Goal: Task Accomplishment & Management: Manage account settings

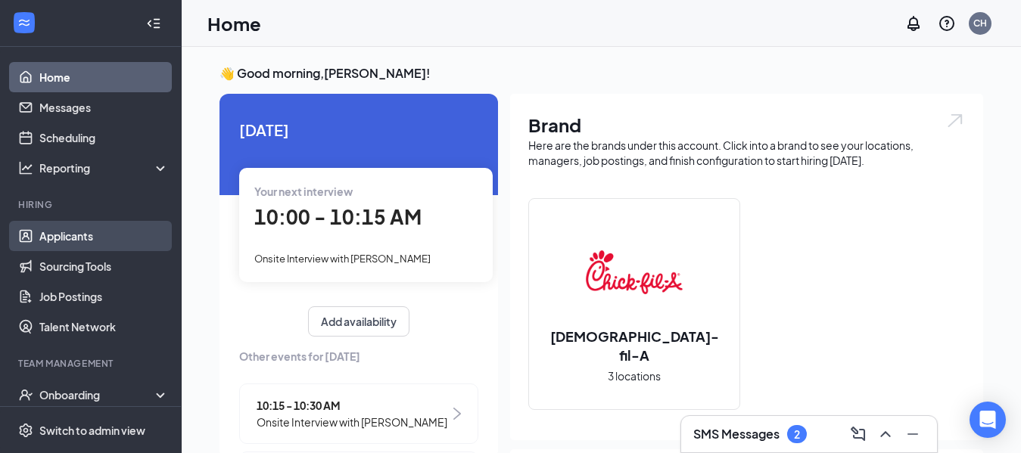
click at [102, 244] on link "Applicants" at bounding box center [103, 236] width 129 height 30
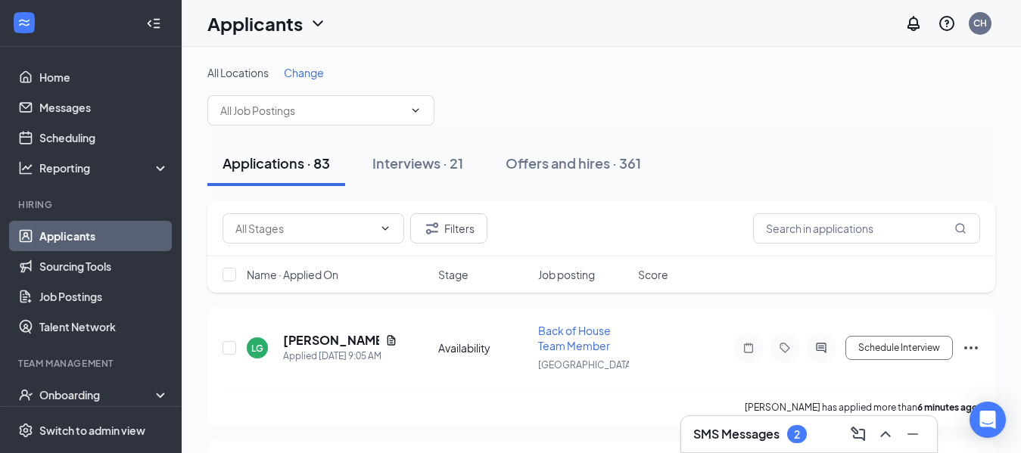
click at [301, 70] on span "Change" at bounding box center [304, 73] width 40 height 14
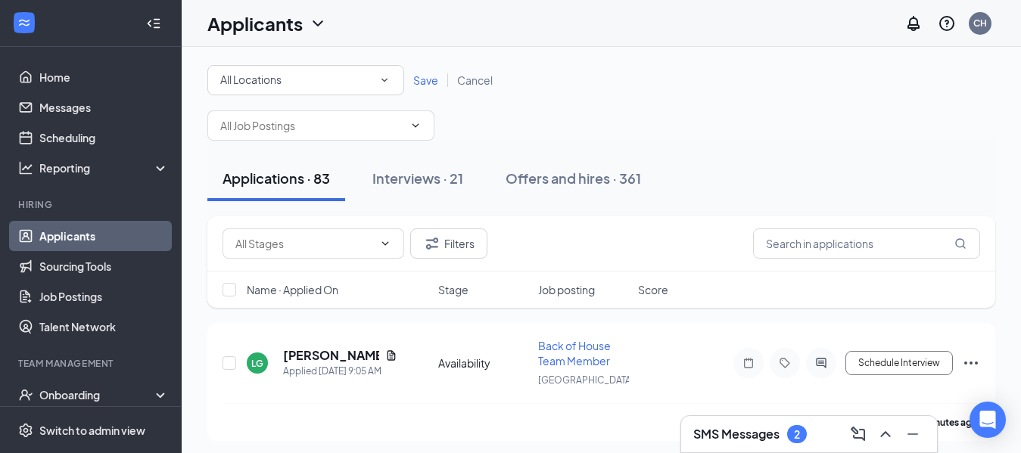
click at [385, 81] on icon "SmallChevronDown" at bounding box center [385, 81] width 6 height 4
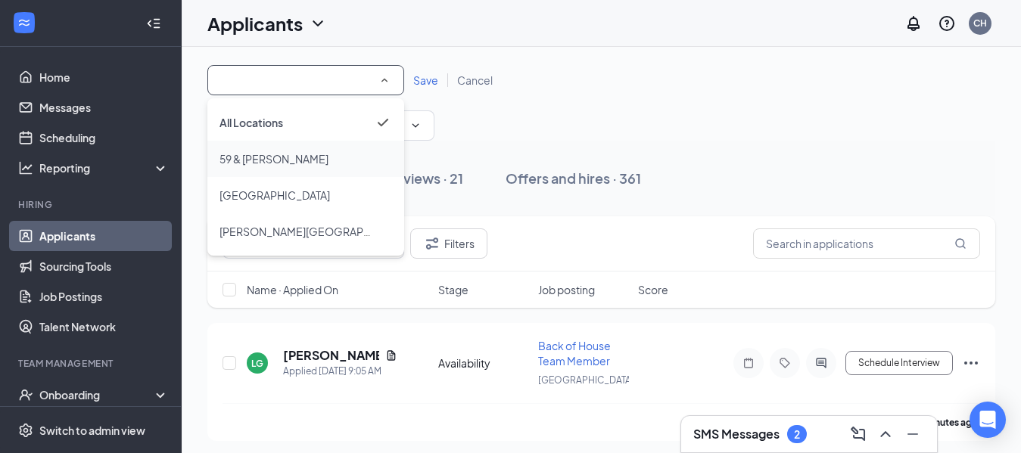
click at [340, 160] on div "59 & Kirby" at bounding box center [306, 159] width 173 height 18
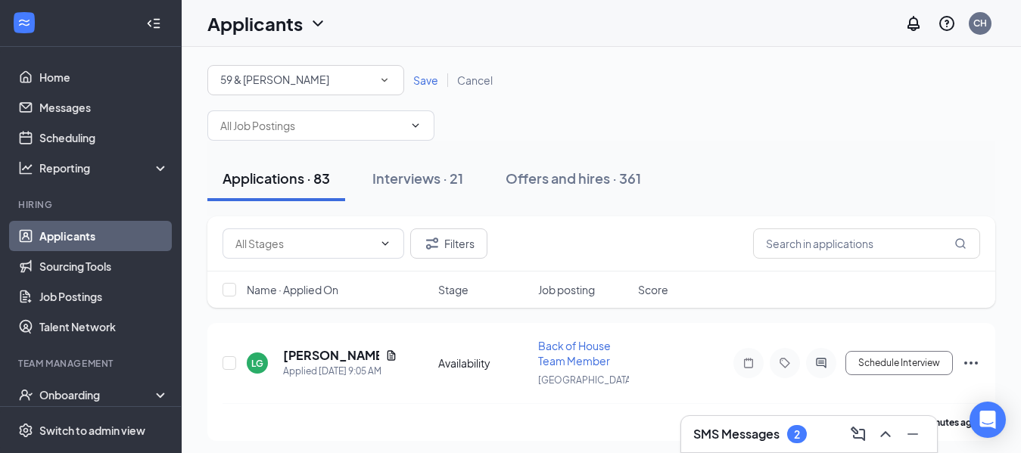
click at [432, 79] on span "Save" at bounding box center [425, 80] width 25 height 14
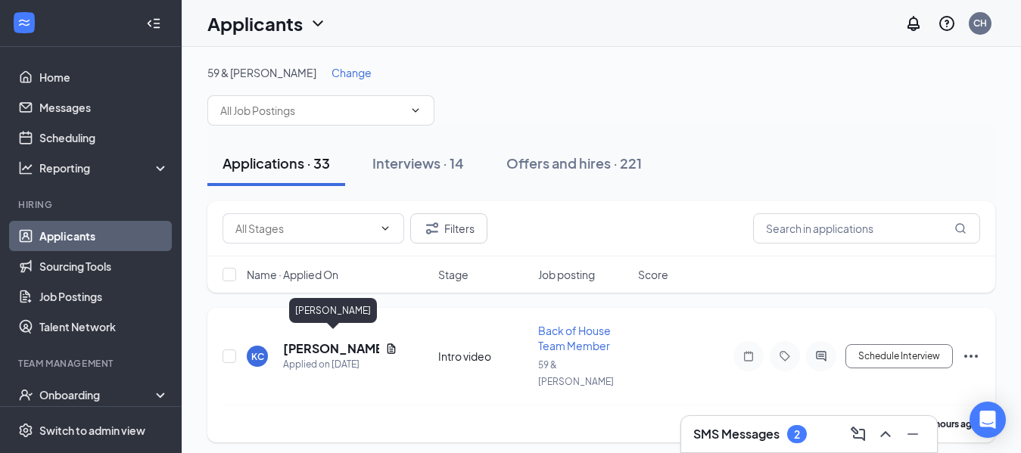
click at [316, 341] on h5 "[PERSON_NAME]" at bounding box center [331, 349] width 96 height 17
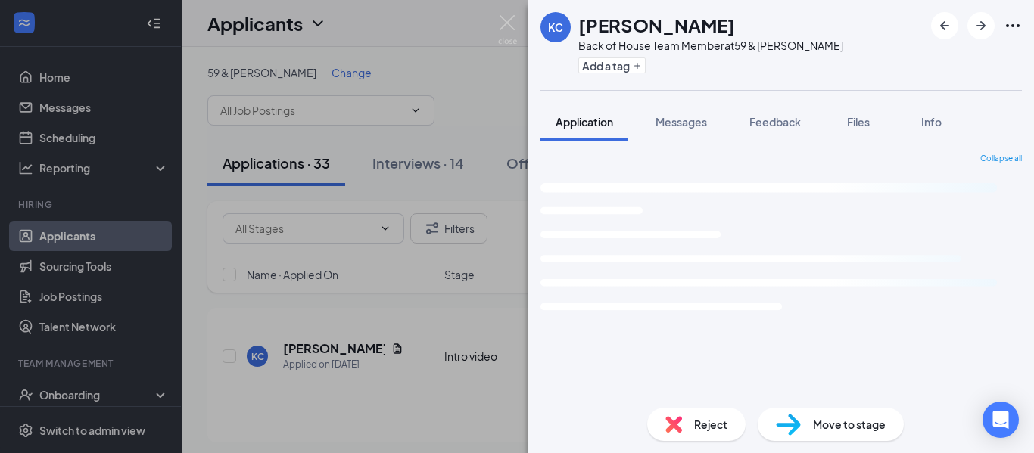
click at [796, 357] on div "Collapse all Loading interface..." at bounding box center [781, 274] width 481 height 243
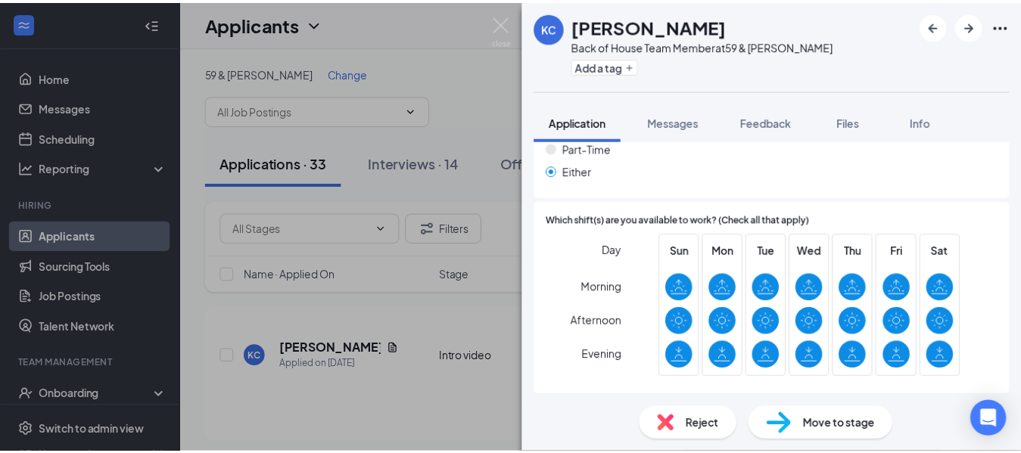
scroll to position [987, 0]
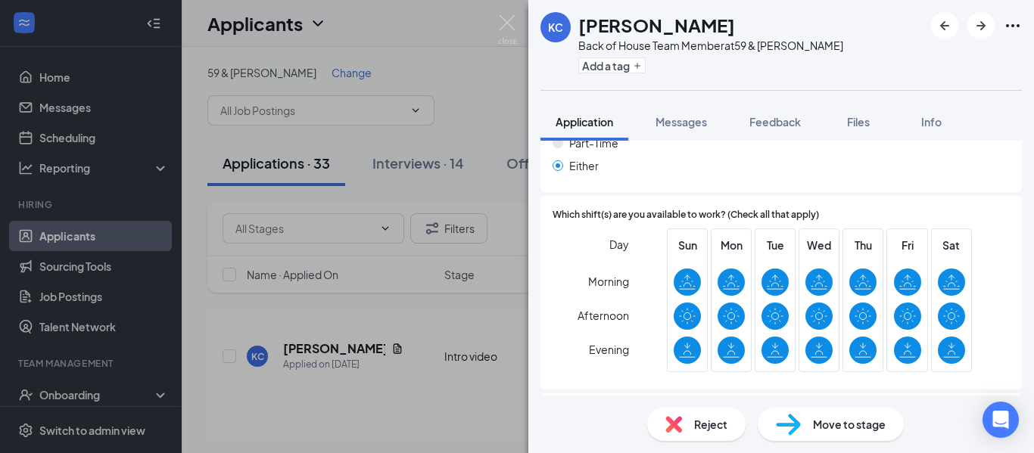
click at [316, 341] on div "KC Kawanii Caldwell Back of House Team Member at 59 & Kirby Add a tag Applicati…" at bounding box center [517, 226] width 1034 height 453
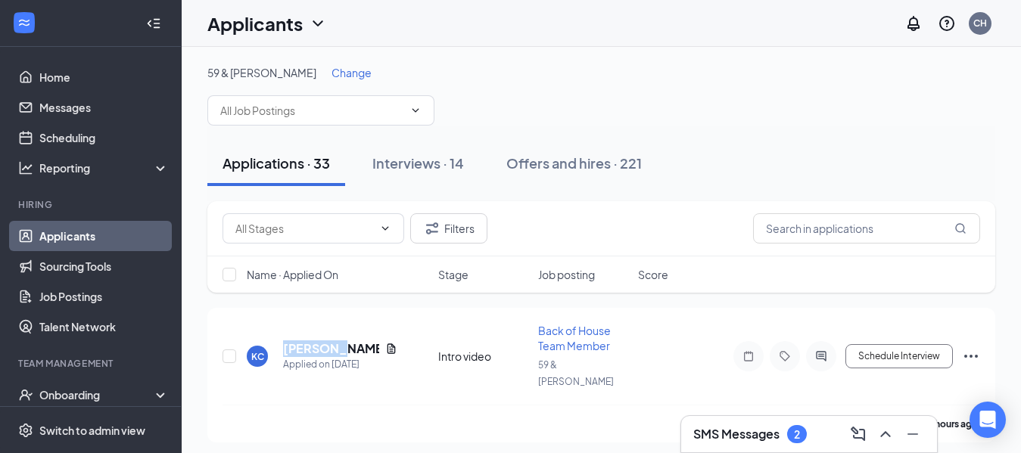
click at [316, 341] on h5 "[PERSON_NAME]" at bounding box center [331, 349] width 96 height 17
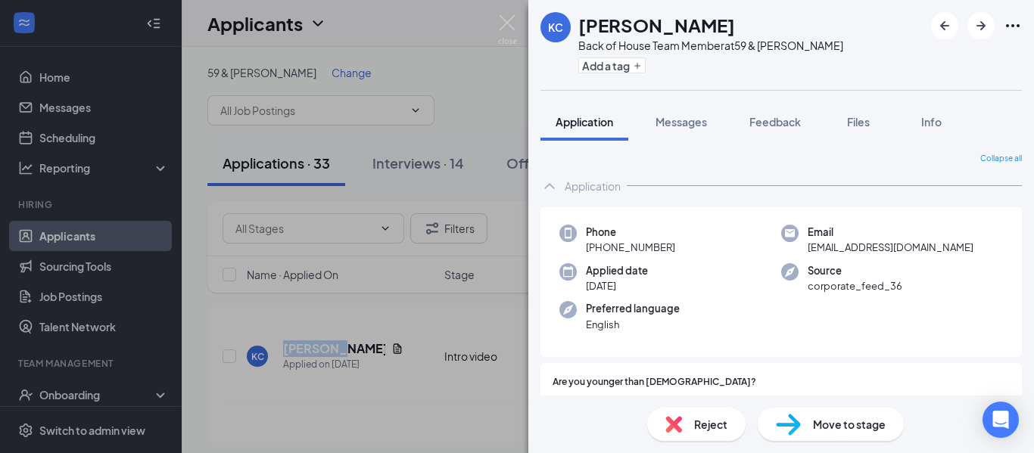
click at [503, 23] on img at bounding box center [507, 30] width 19 height 30
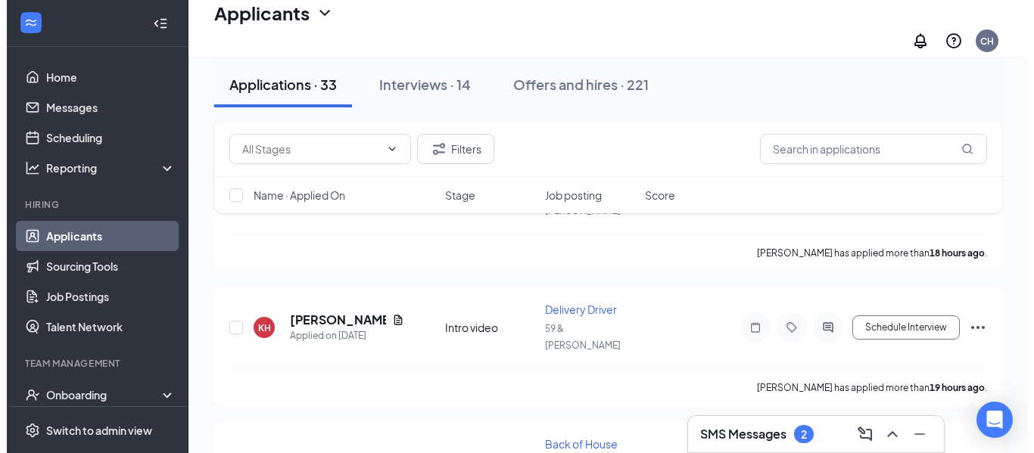
scroll to position [216, 0]
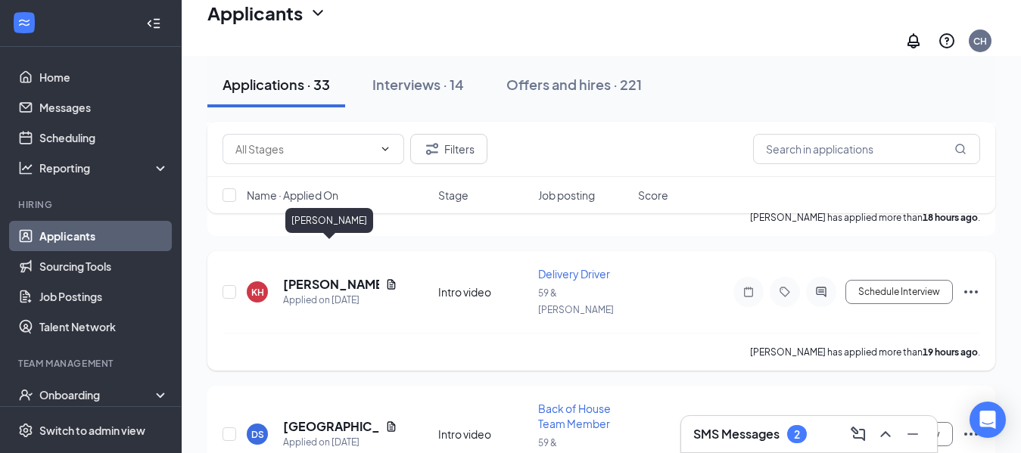
click at [334, 276] on h5 "Keith Huss" at bounding box center [331, 284] width 96 height 17
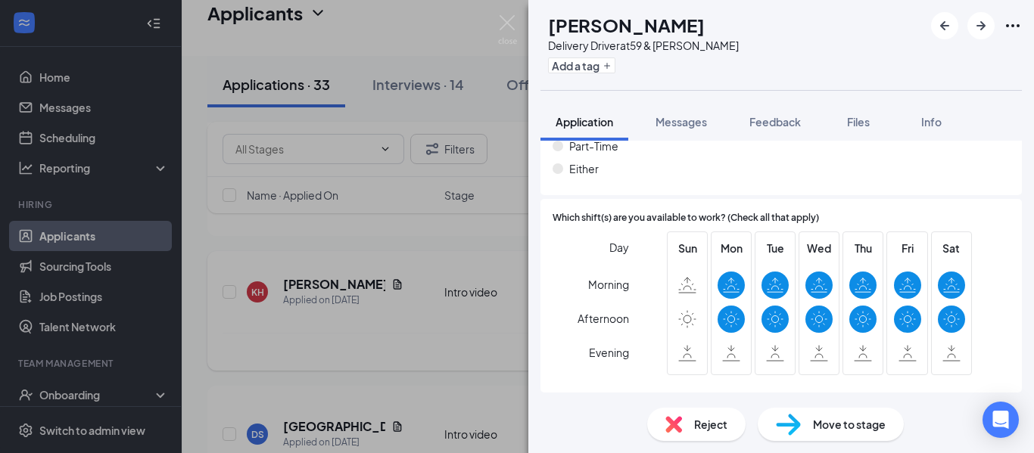
scroll to position [992, 0]
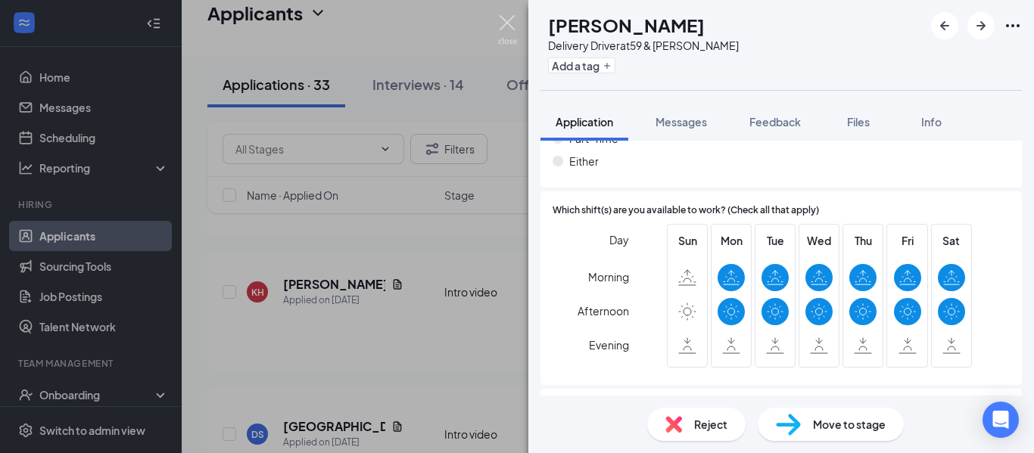
click at [508, 22] on img at bounding box center [507, 30] width 19 height 30
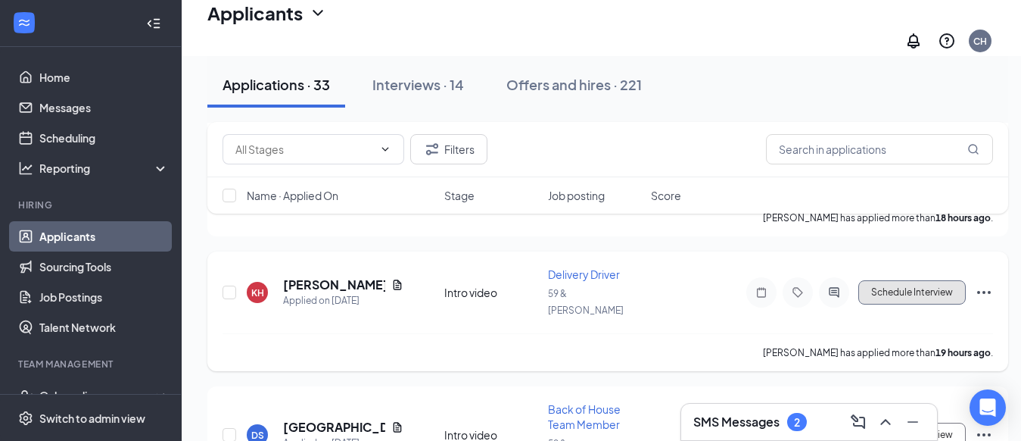
click at [900, 280] on button "Schedule Interview" at bounding box center [911, 292] width 107 height 24
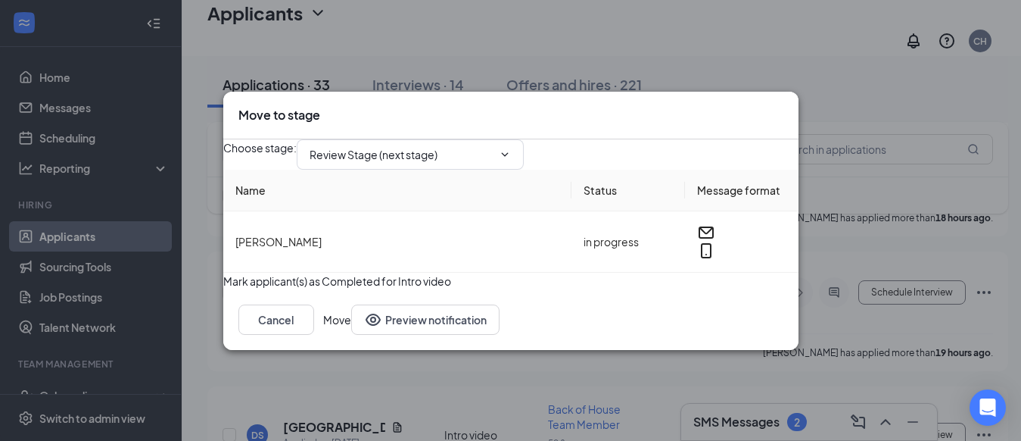
click at [223, 285] on button "button" at bounding box center [223, 281] width 0 height 17
click at [351, 335] on button "Move" at bounding box center [337, 319] width 28 height 30
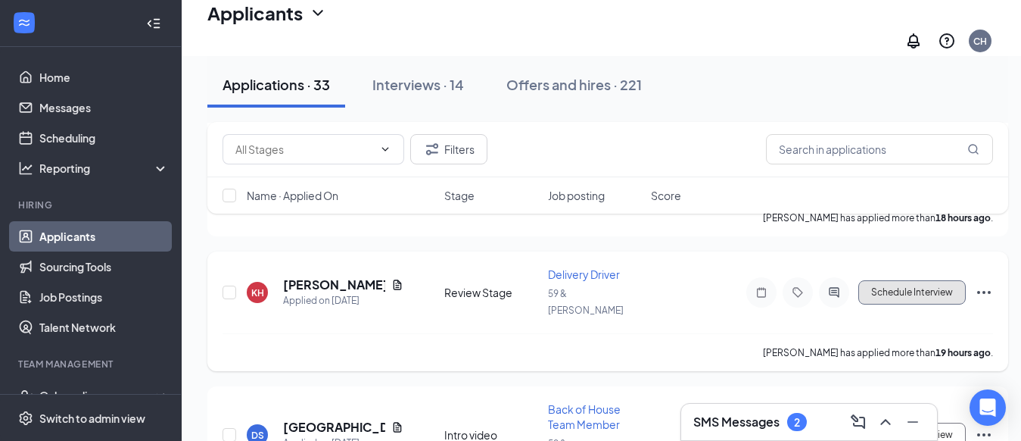
click at [926, 280] on button "Schedule Interview" at bounding box center [911, 292] width 107 height 24
type input "Onsite Interview (next stage)"
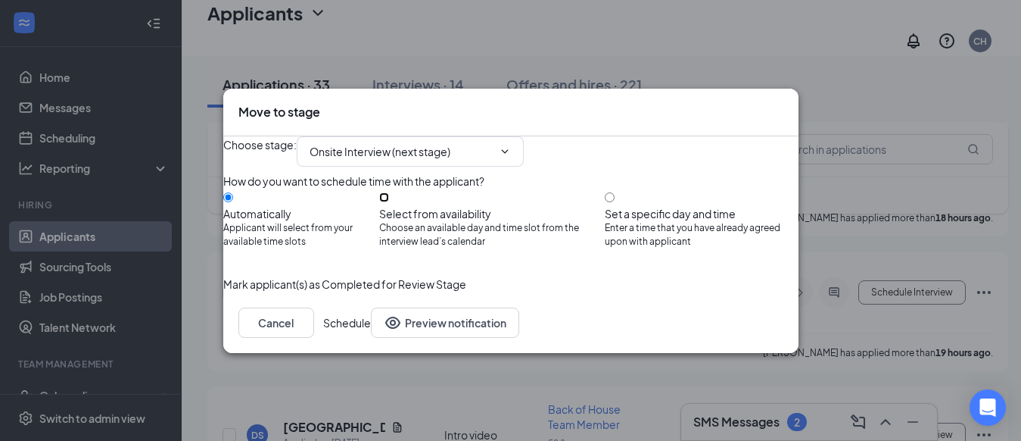
click at [389, 201] on input "Select from availability Choose an available day and time slot from the intervi…" at bounding box center [384, 197] width 10 height 10
radio input "true"
radio input "false"
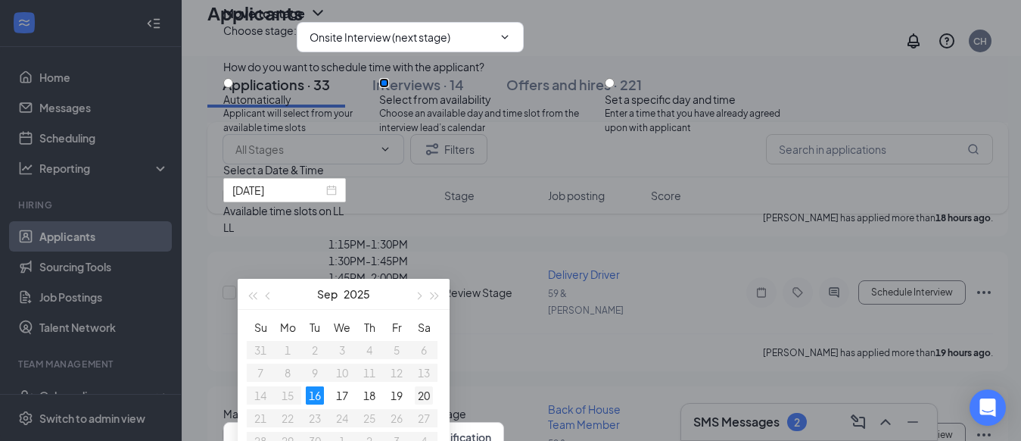
type input "Sep 20, 2025"
click at [427, 394] on div "20" at bounding box center [424, 395] width 18 height 18
click at [513, 269] on div "10:15AM - 10:30AM" at bounding box center [368, 260] width 290 height 17
click at [356, 422] on button "Schedule" at bounding box center [332, 437] width 48 height 30
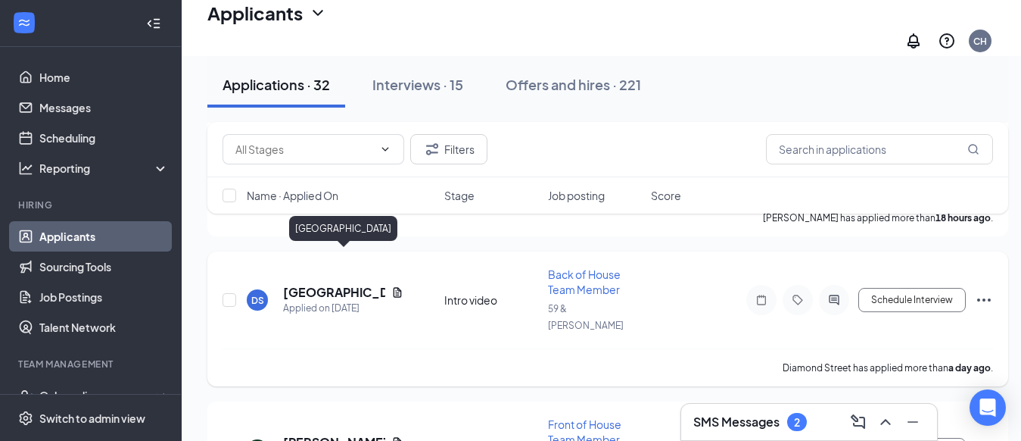
click at [349, 284] on h5 "Diamond Street" at bounding box center [334, 292] width 102 height 17
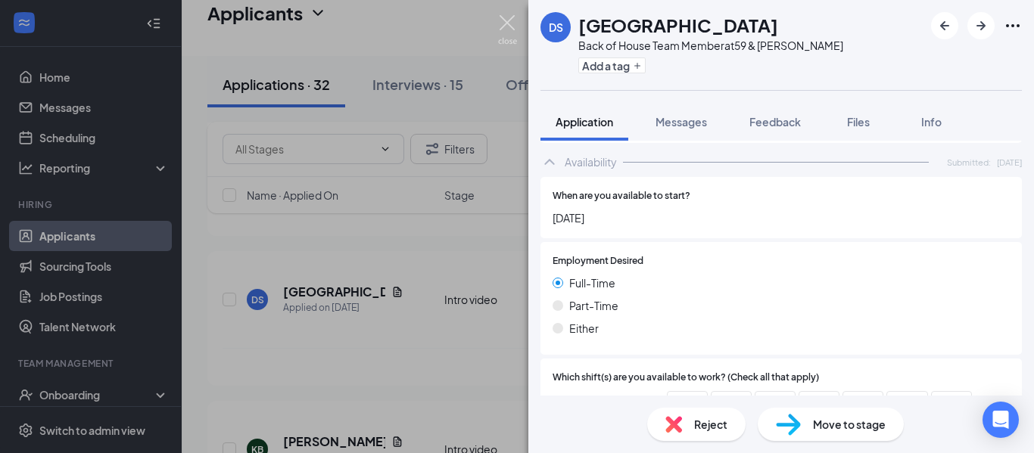
scroll to position [821, 0]
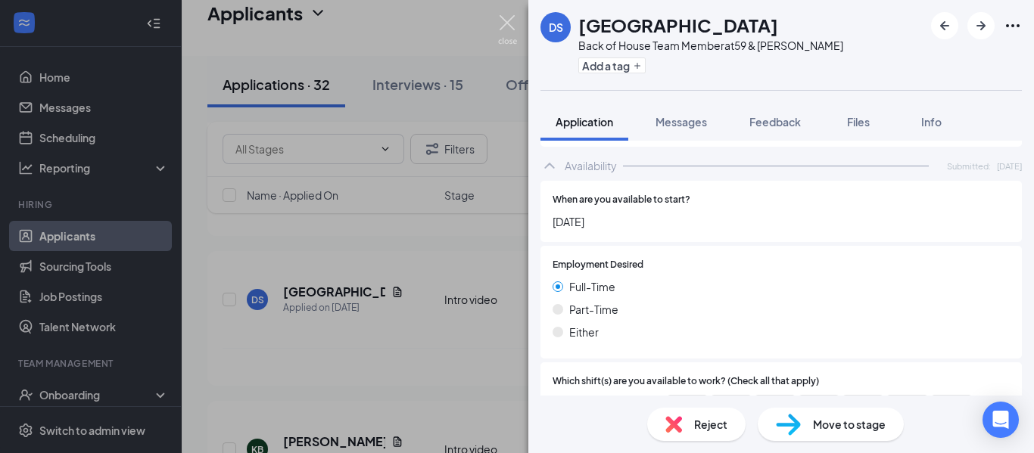
click at [507, 27] on img at bounding box center [507, 30] width 19 height 30
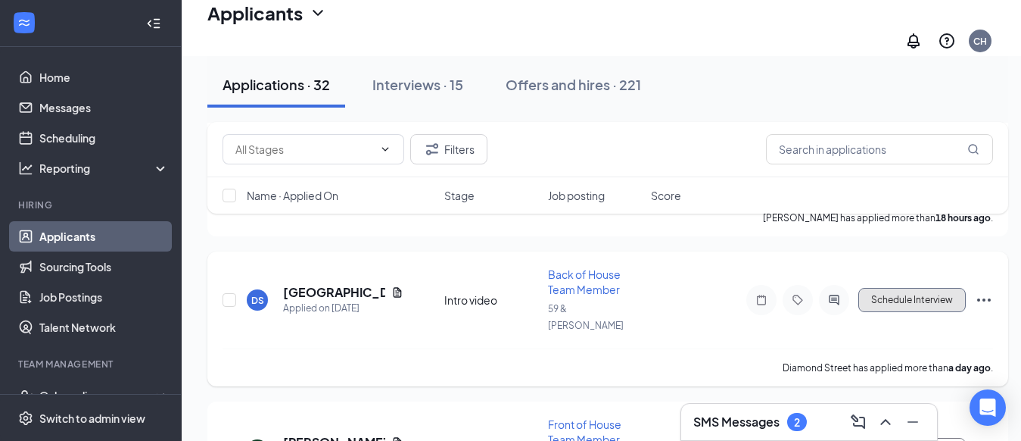
click at [877, 288] on button "Schedule Interview" at bounding box center [911, 300] width 107 height 24
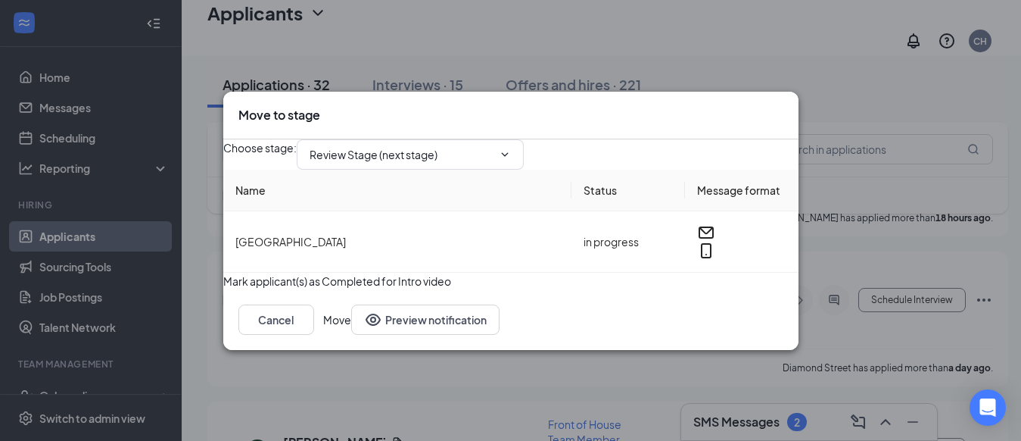
click at [223, 289] on button "button" at bounding box center [223, 281] width 0 height 17
click at [351, 335] on button "Move" at bounding box center [337, 319] width 28 height 30
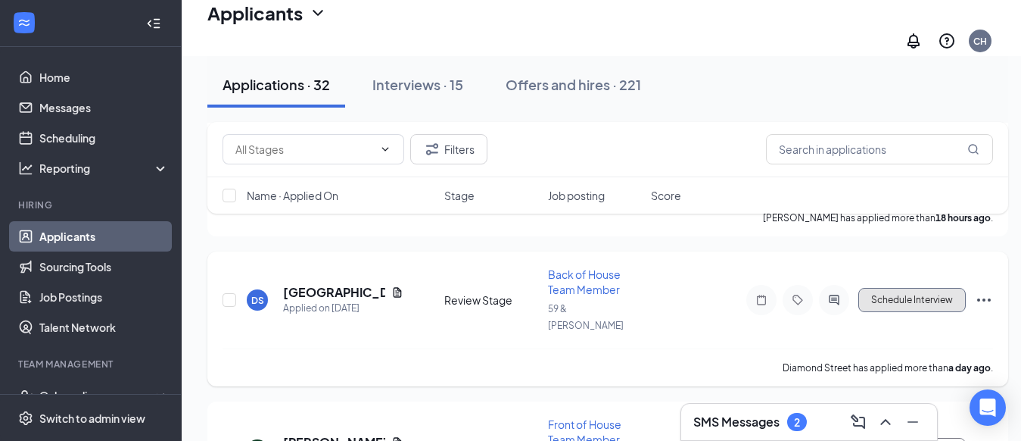
click at [903, 288] on button "Schedule Interview" at bounding box center [911, 300] width 107 height 24
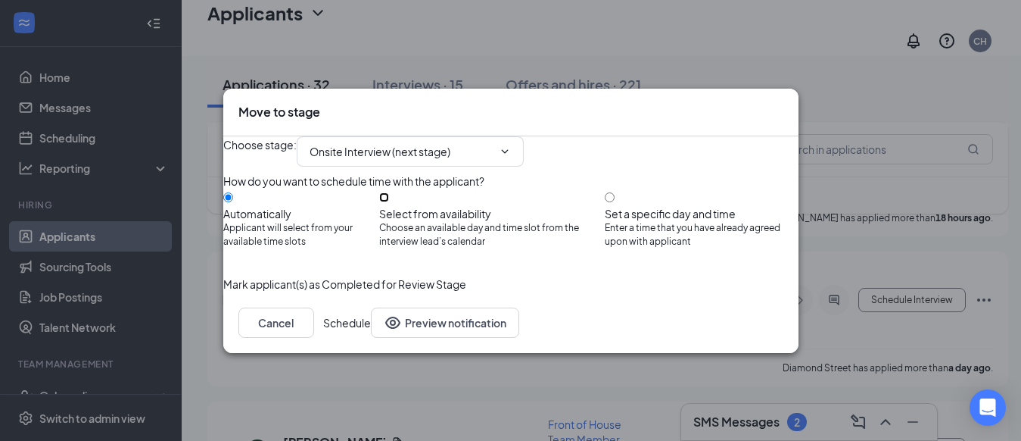
click at [389, 195] on input "Select from availability Choose an available day and time slot from the intervi…" at bounding box center [384, 197] width 10 height 10
radio input "true"
radio input "false"
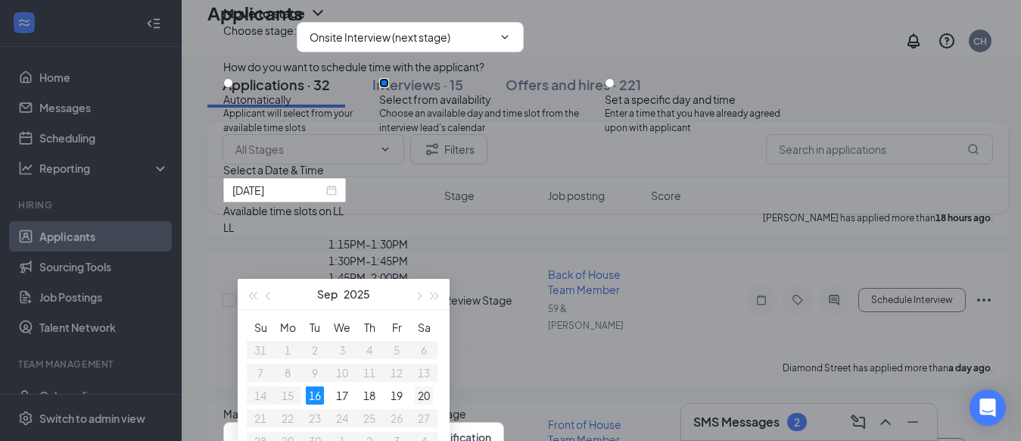
type input "Sep 20, 2025"
click at [423, 389] on div "20" at bounding box center [424, 395] width 18 height 18
click at [513, 269] on div "10:30AM - 10:45AM" at bounding box center [368, 260] width 290 height 17
click at [356, 422] on button "Schedule" at bounding box center [332, 437] width 48 height 30
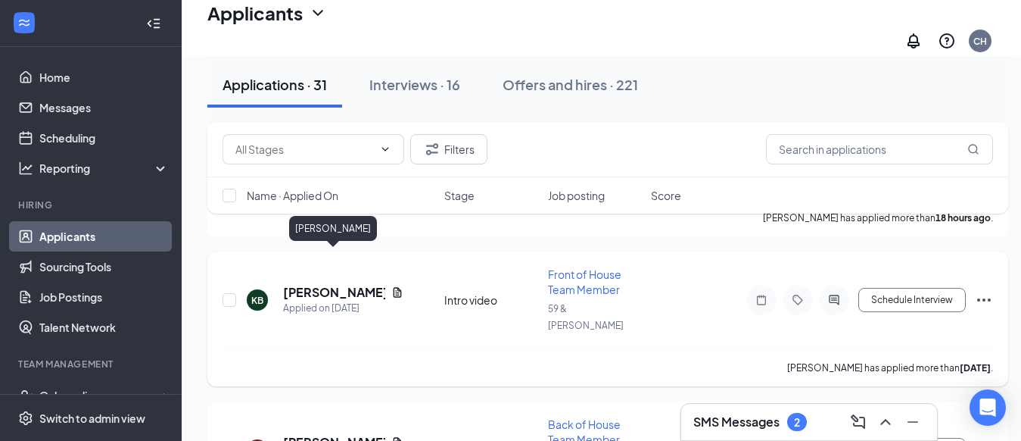
click at [343, 284] on h5 "Kylee Bennings" at bounding box center [334, 292] width 102 height 17
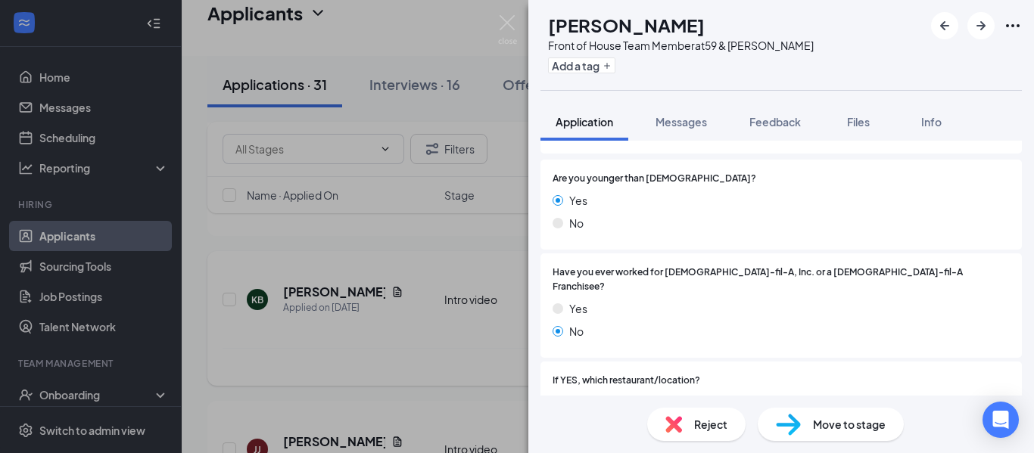
scroll to position [198, 0]
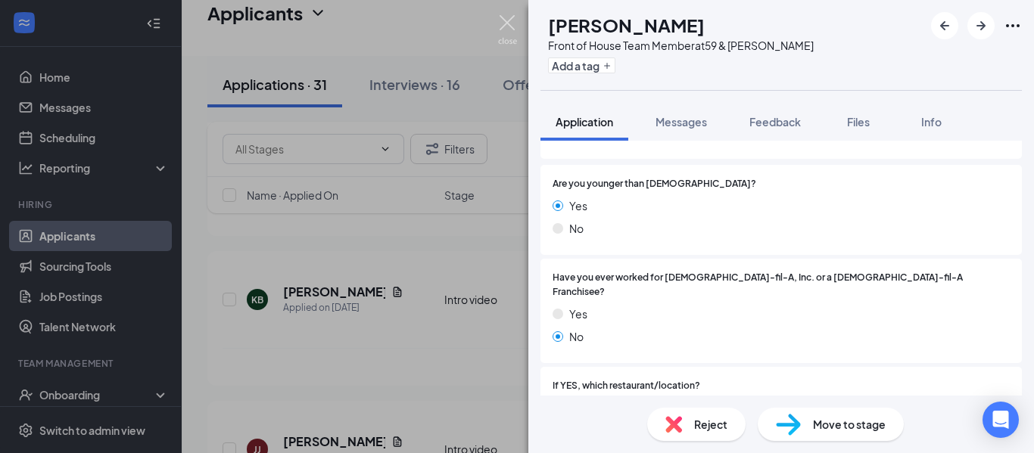
click at [506, 23] on img at bounding box center [507, 30] width 19 height 30
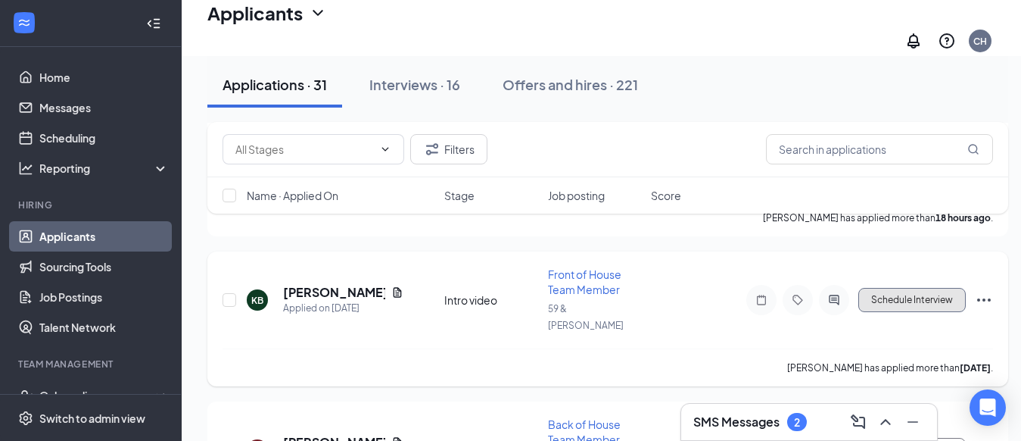
click at [908, 288] on button "Schedule Interview" at bounding box center [911, 300] width 107 height 24
type input "Review Stage (next stage)"
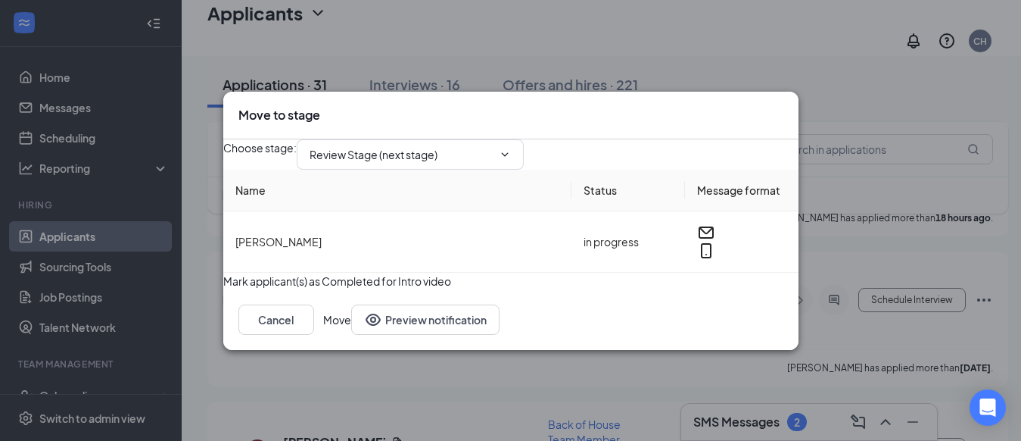
click at [223, 289] on button "button" at bounding box center [223, 281] width 0 height 17
click at [351, 335] on button "Move" at bounding box center [337, 319] width 28 height 30
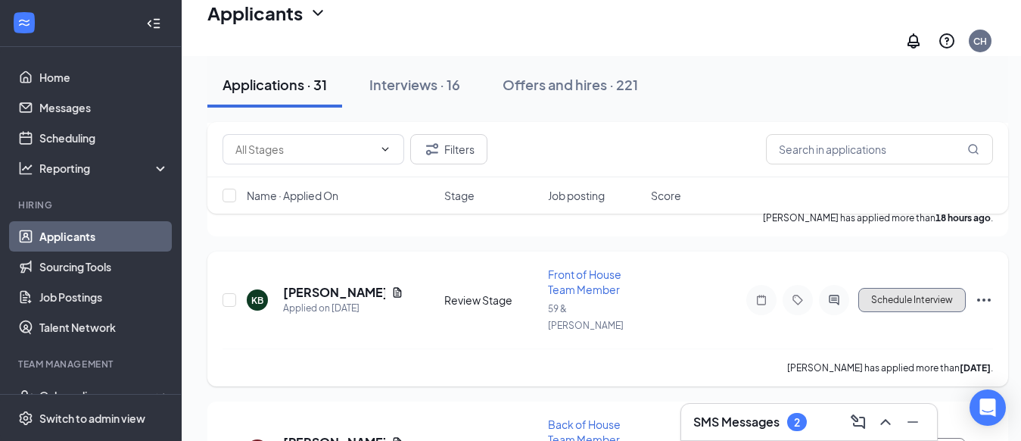
click at [907, 288] on button "Schedule Interview" at bounding box center [911, 300] width 107 height 24
type input "Onsite Interview (next stage)"
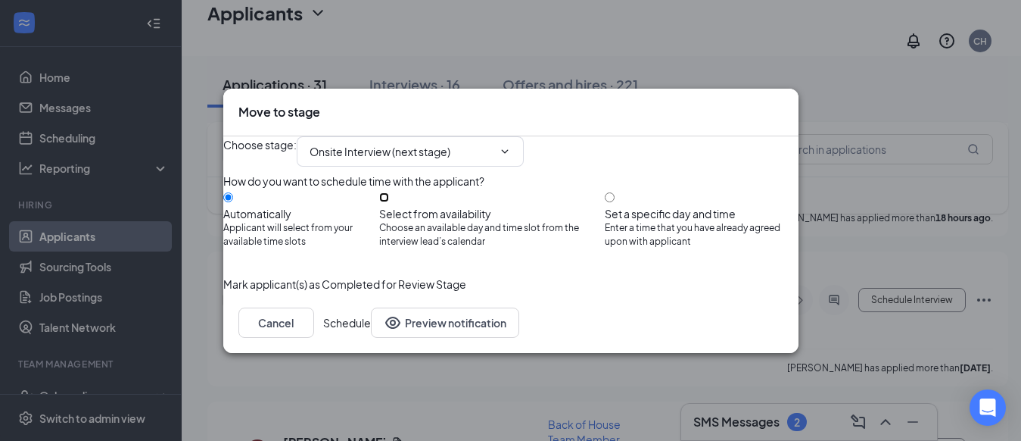
click at [389, 199] on input "Select from availability Choose an available day and time slot from the intervi…" at bounding box center [384, 197] width 10 height 10
radio input "true"
radio input "false"
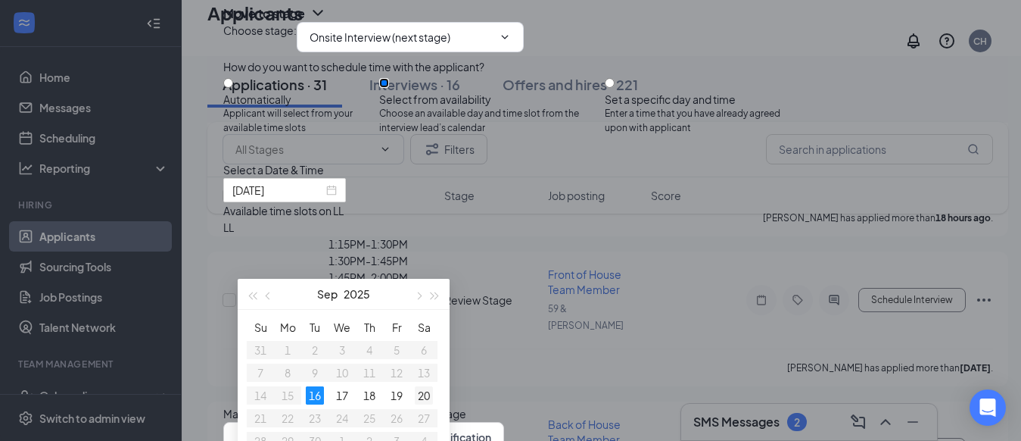
type input "Sep 20, 2025"
click at [425, 390] on div "20" at bounding box center [424, 395] width 18 height 18
click at [513, 269] on div "10:45AM - 11:00AM" at bounding box center [368, 260] width 290 height 17
click at [356, 422] on button "Schedule" at bounding box center [332, 437] width 48 height 30
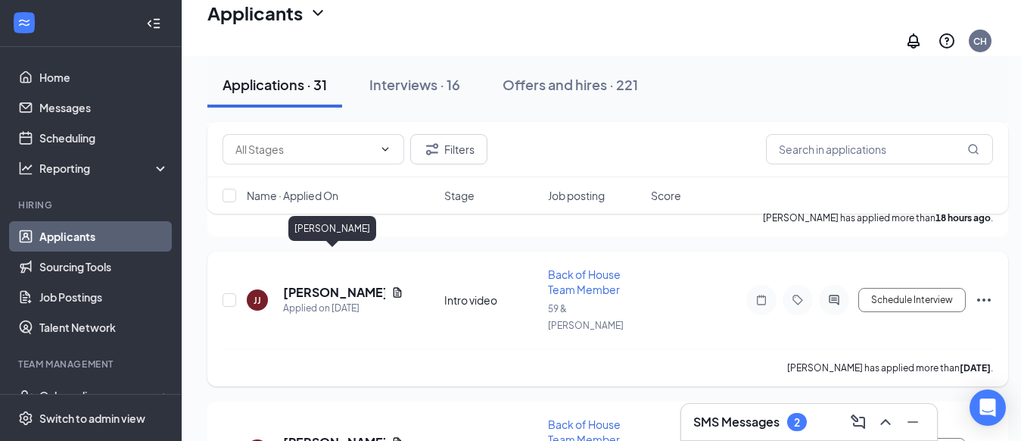
click at [335, 284] on h5 "[PERSON_NAME]" at bounding box center [334, 292] width 102 height 17
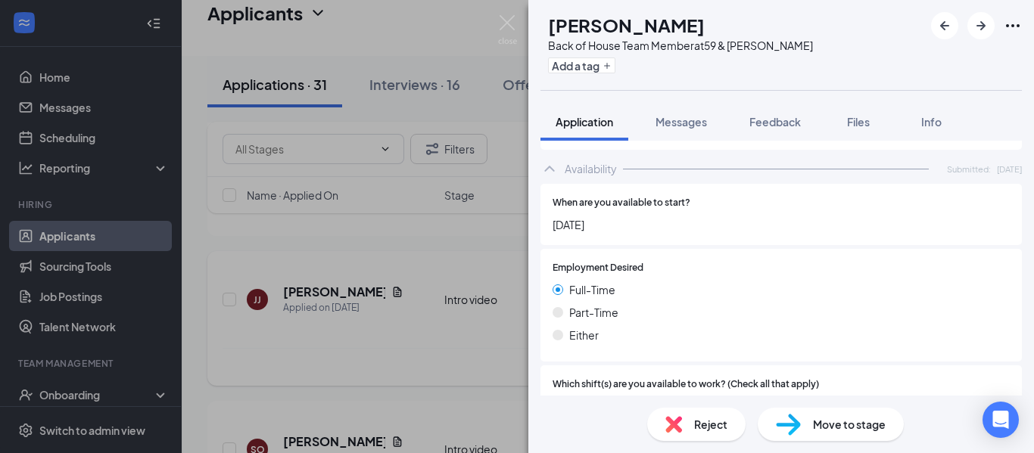
scroll to position [815, 0]
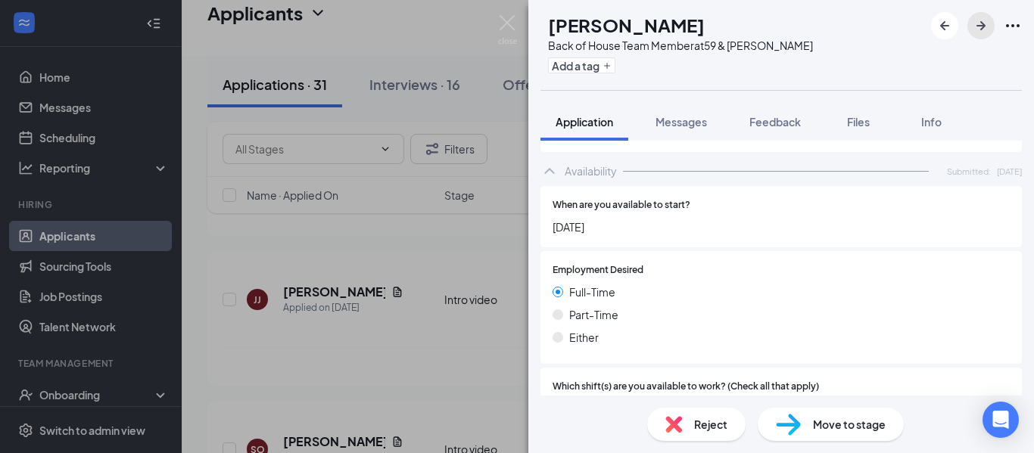
click at [981, 26] on icon "ArrowRight" at bounding box center [981, 25] width 9 height 9
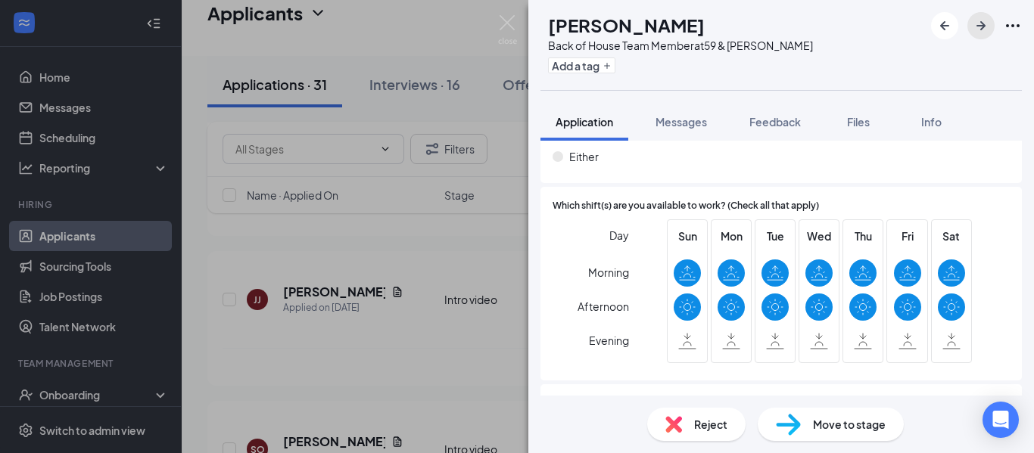
scroll to position [1007, 0]
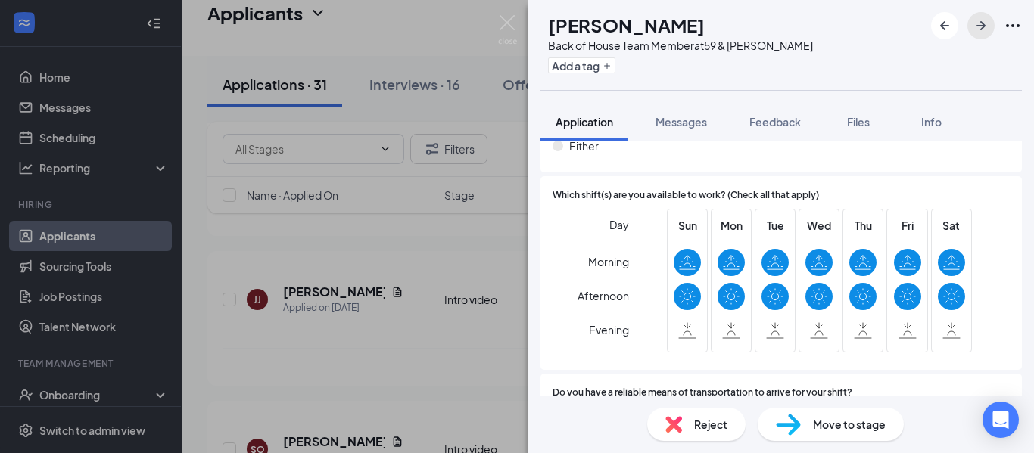
click at [981, 26] on icon "ArrowRight" at bounding box center [981, 25] width 9 height 9
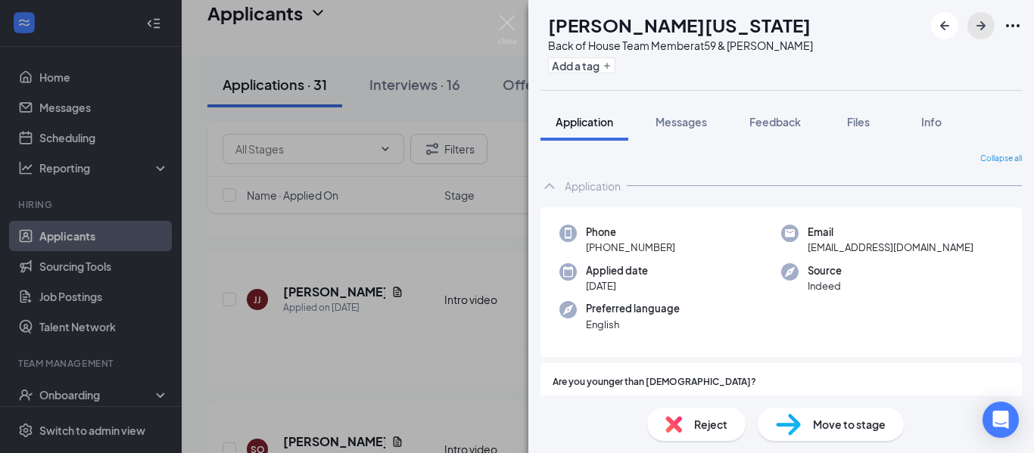
click at [984, 24] on icon "ArrowRight" at bounding box center [981, 25] width 9 height 9
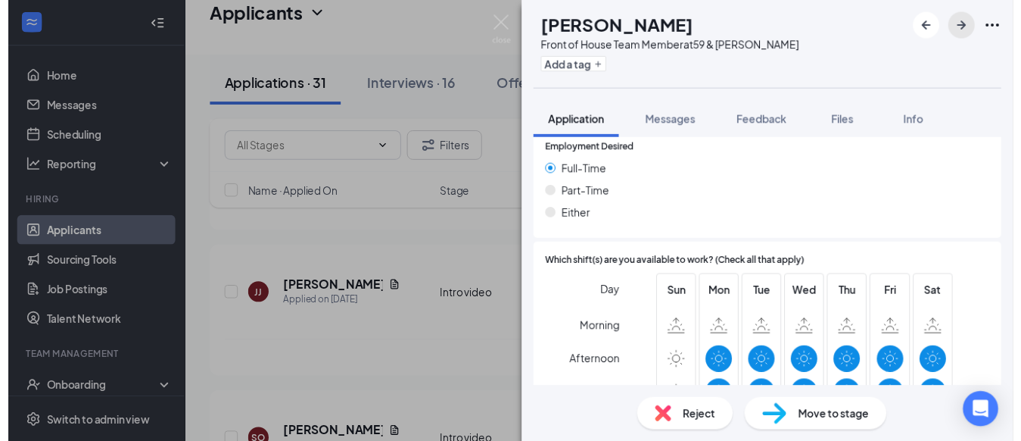
scroll to position [945, 0]
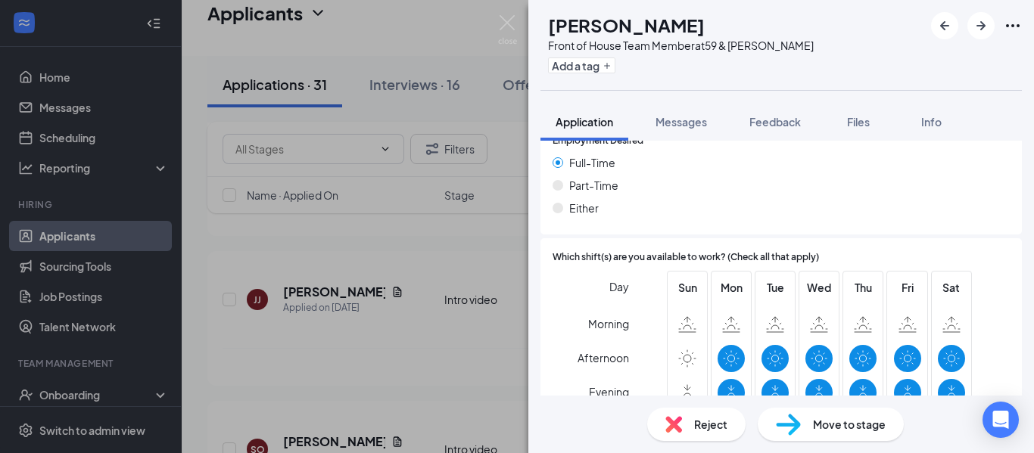
click at [498, 24] on img at bounding box center [507, 30] width 19 height 30
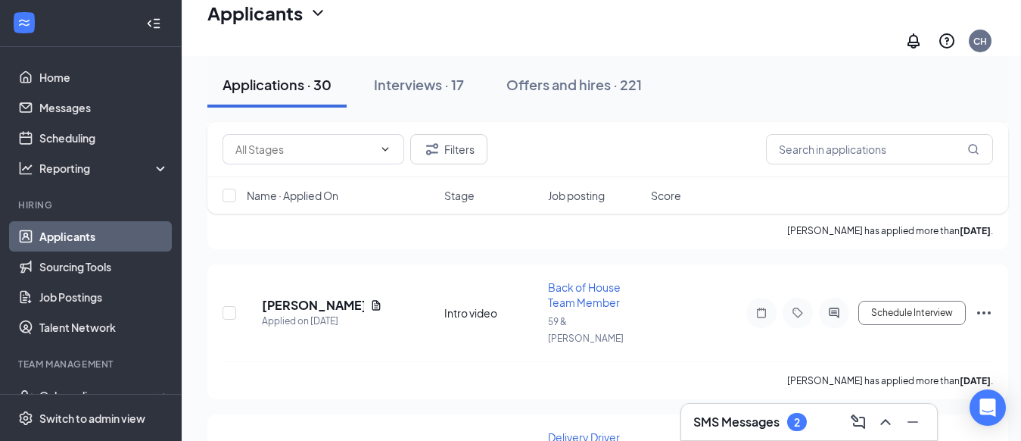
scroll to position [1251, 0]
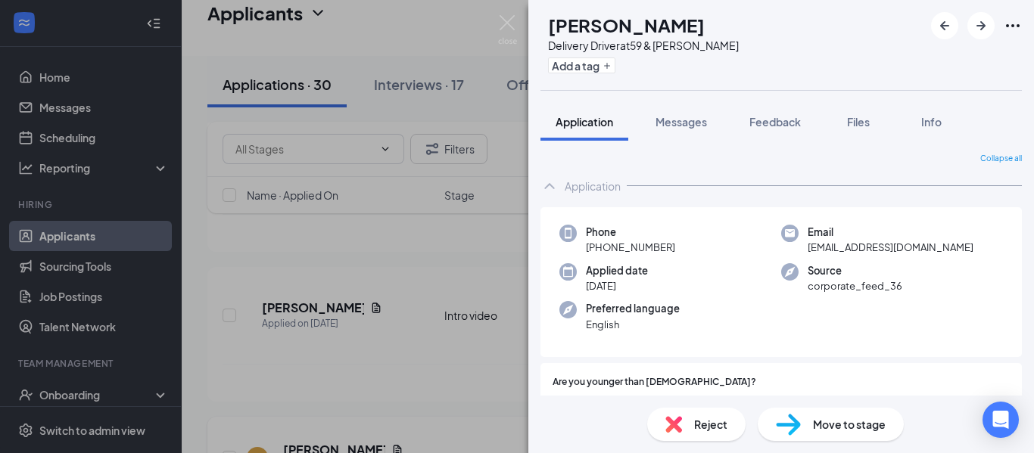
click at [332, 285] on div "JR Jose Ruvalcaba Delivery Driver at 59 & Kirby Add a tag Application Messages …" at bounding box center [517, 226] width 1034 height 453
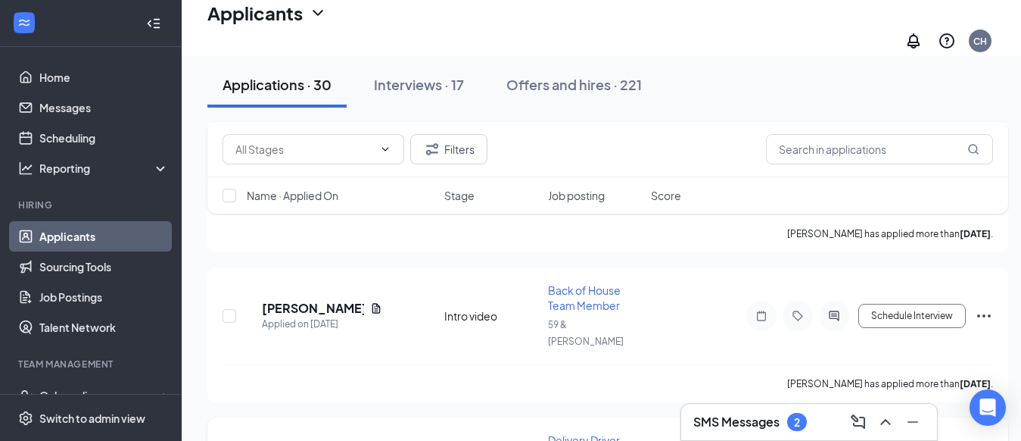
type input "Onsite Interview (next stage)"
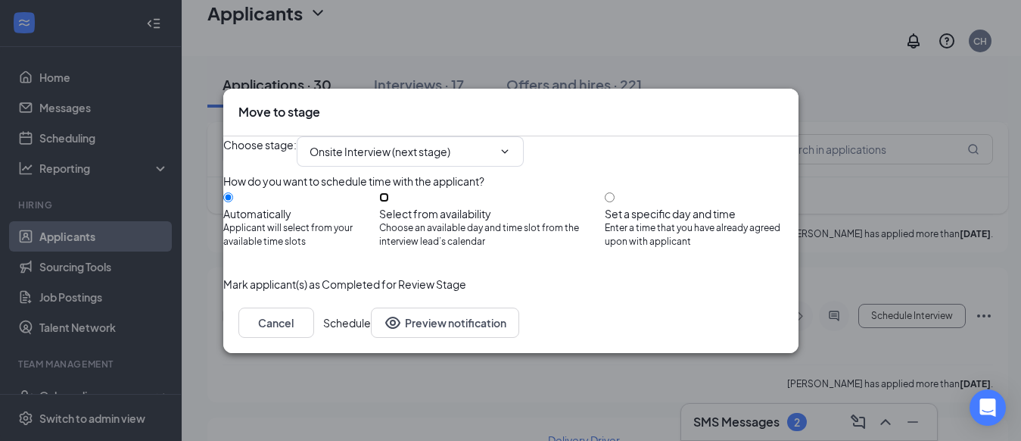
click at [389, 193] on input "Select from availability Choose an available day and time slot from the intervi…" at bounding box center [384, 197] width 10 height 10
radio input "true"
radio input "false"
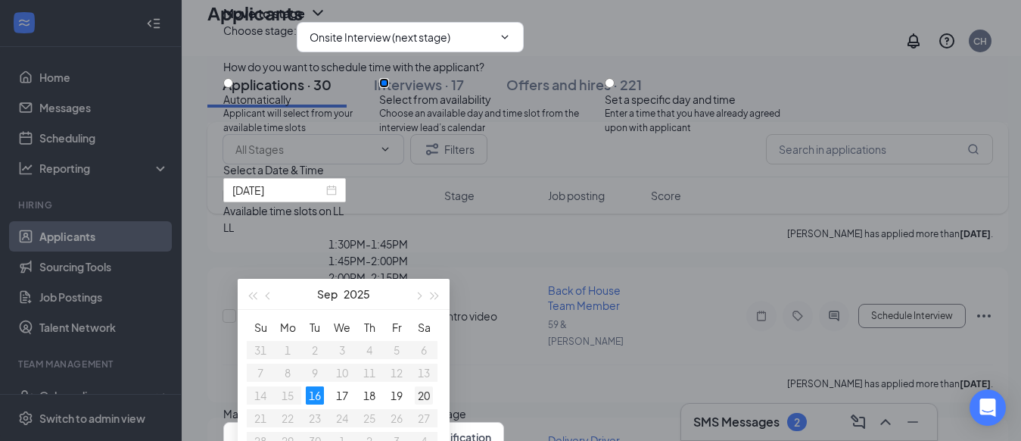
type input "Sep 20, 2025"
click at [426, 390] on div "20" at bounding box center [424, 395] width 18 height 18
click at [513, 252] on div "10:00AM - 10:15AM" at bounding box center [368, 243] width 290 height 17
click at [356, 422] on button "Schedule" at bounding box center [332, 437] width 48 height 30
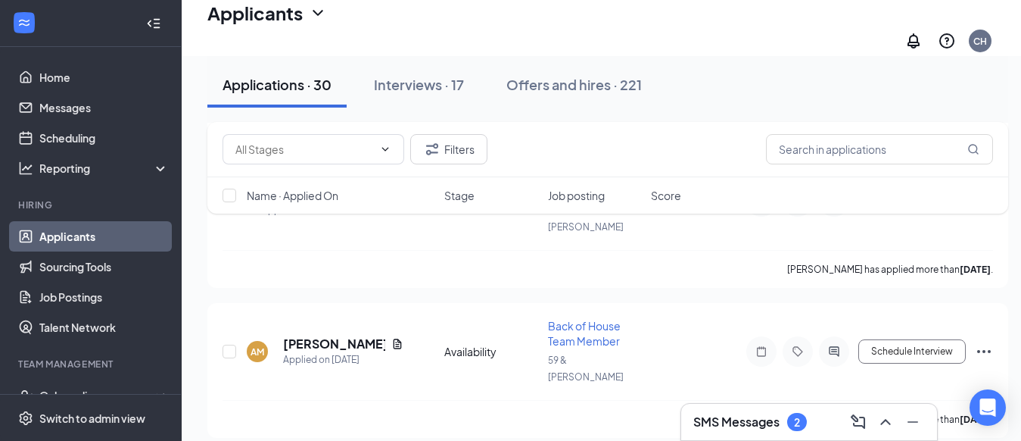
scroll to position [1661, 0]
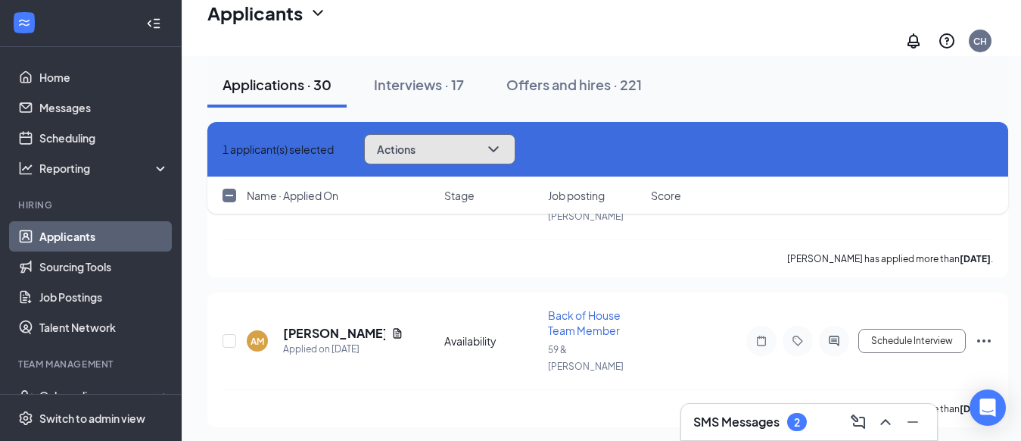
click at [503, 151] on icon "ChevronDown" at bounding box center [493, 149] width 18 height 18
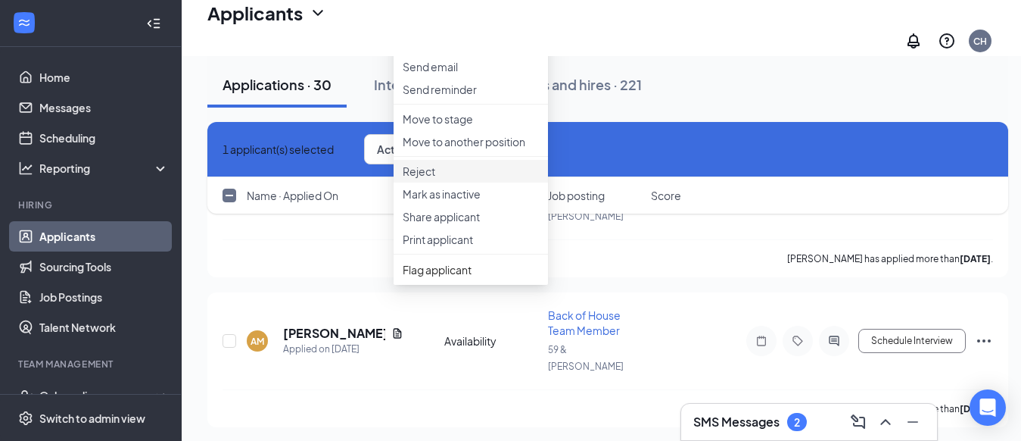
click at [478, 179] on p "Reject" at bounding box center [471, 171] width 136 height 15
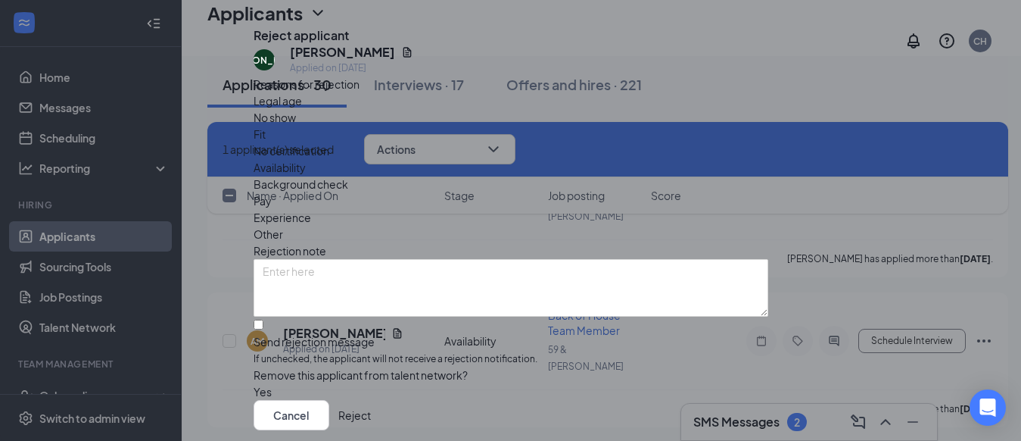
click at [371, 400] on button "Reject" at bounding box center [354, 415] width 33 height 30
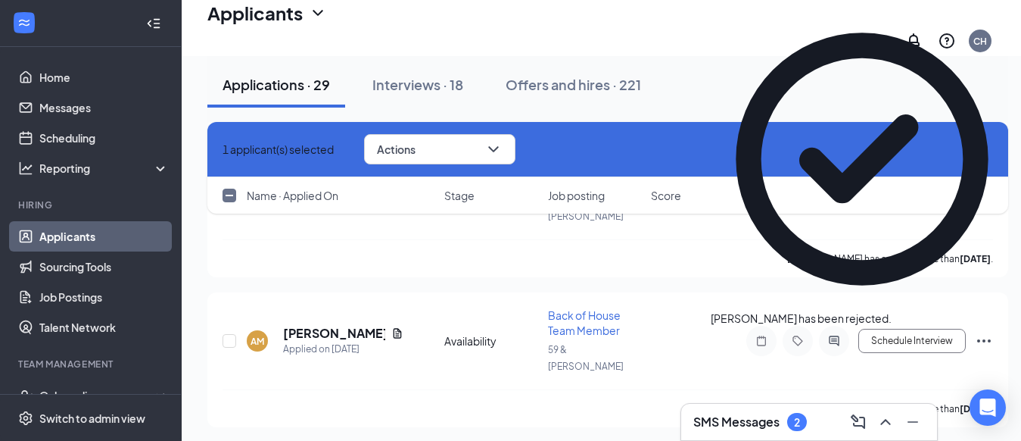
checkbox input "false"
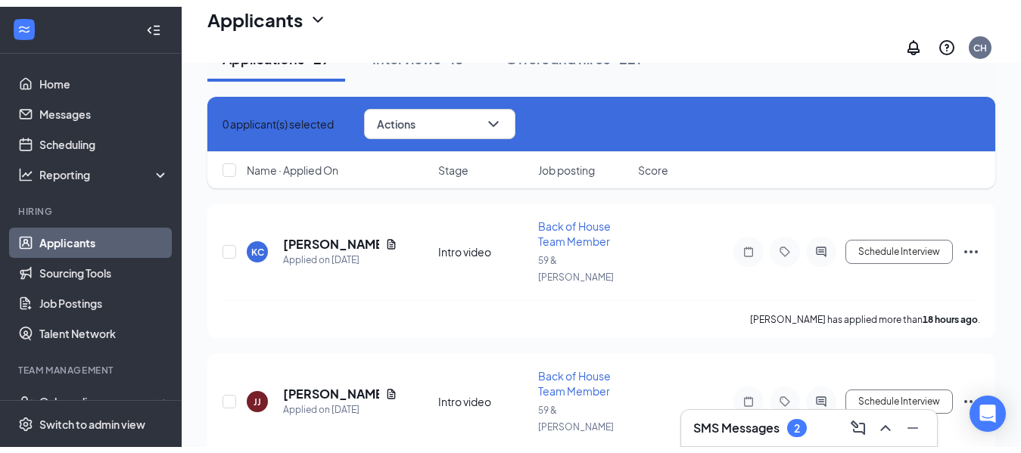
scroll to position [0, 0]
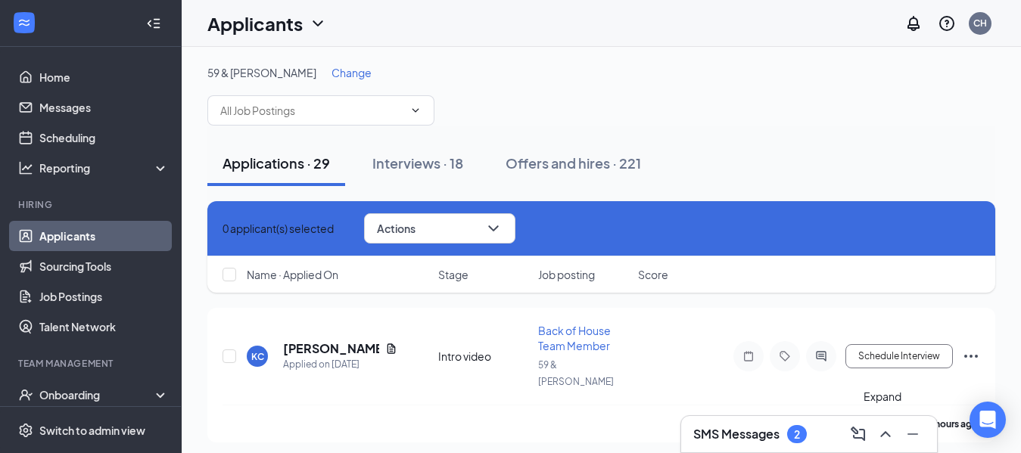
click at [881, 433] on icon "ChevronUp" at bounding box center [886, 434] width 18 height 18
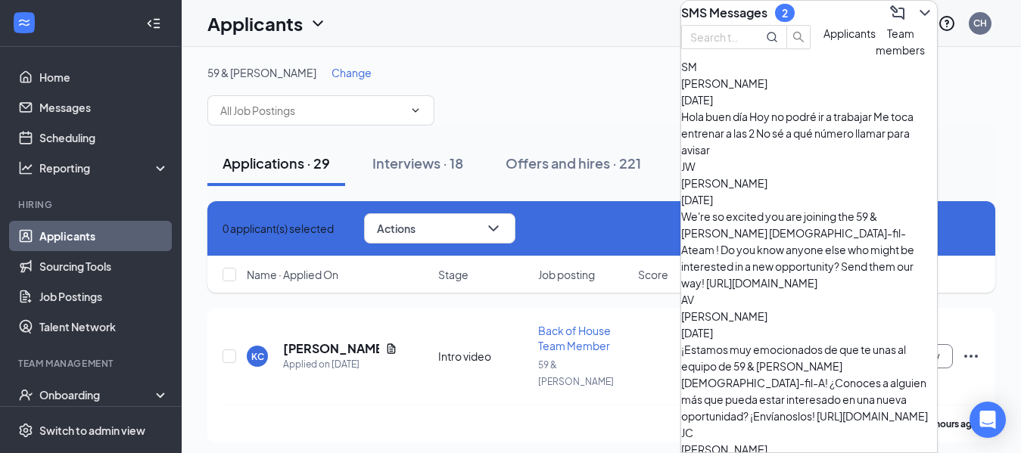
click at [824, 58] on button "Applicants" at bounding box center [850, 41] width 52 height 33
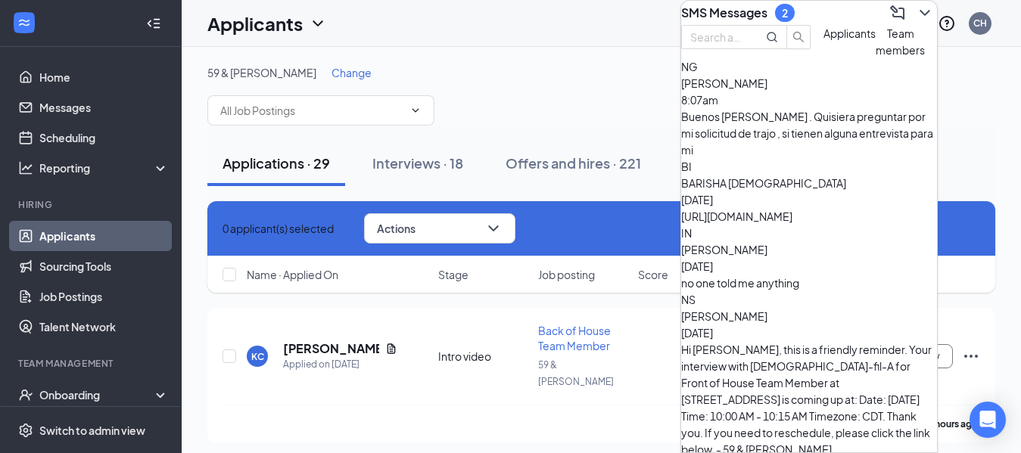
click at [798, 158] on div "Buenos días . Quisiera preguntar por mi solicitud de trajo , si tienen alguna e…" at bounding box center [809, 133] width 256 height 50
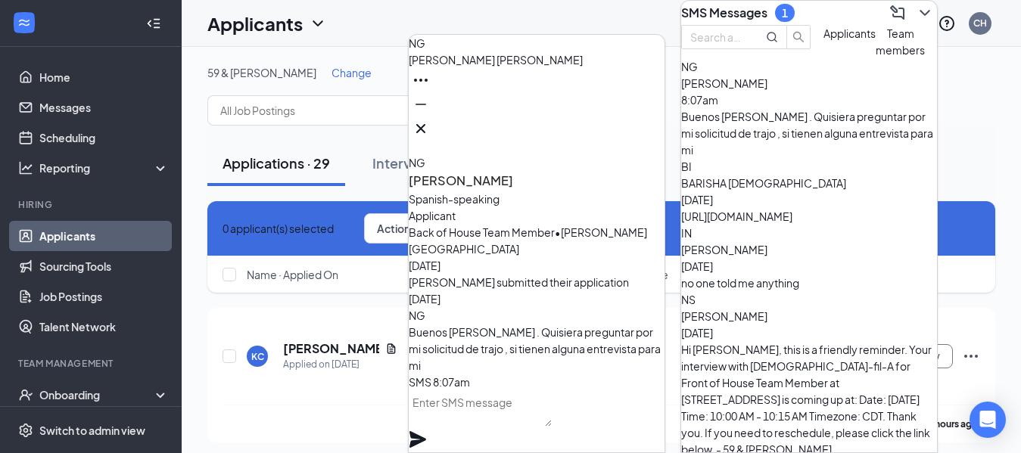
click at [793, 208] on div "https://l.wrkstrm.us/gVeXHrLrp" at bounding box center [809, 216] width 256 height 17
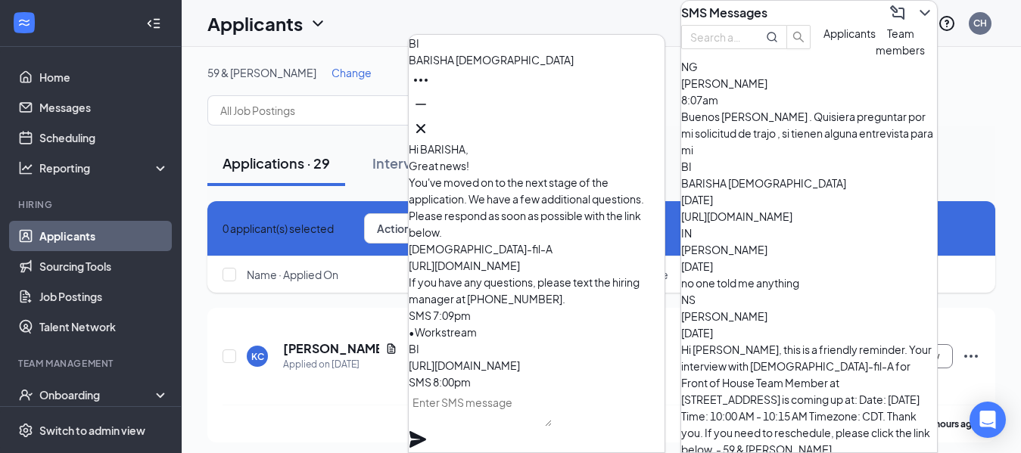
click at [918, 14] on icon "ChevronDown" at bounding box center [925, 13] width 18 height 18
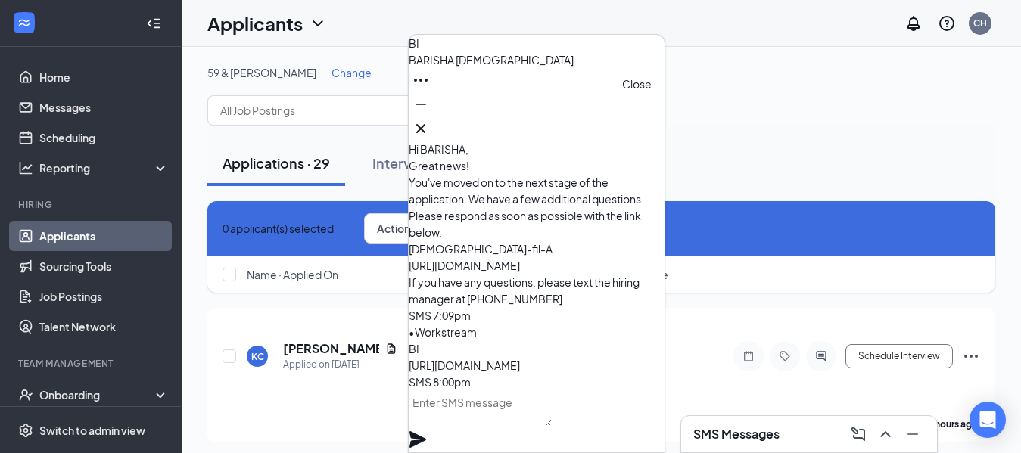
click at [430, 125] on icon "Cross" at bounding box center [421, 129] width 18 height 18
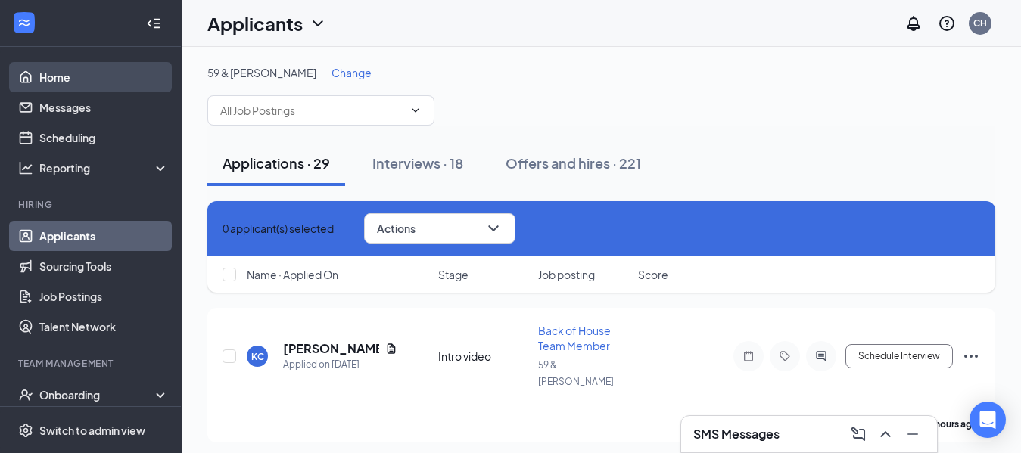
click at [83, 72] on link "Home" at bounding box center [103, 77] width 129 height 30
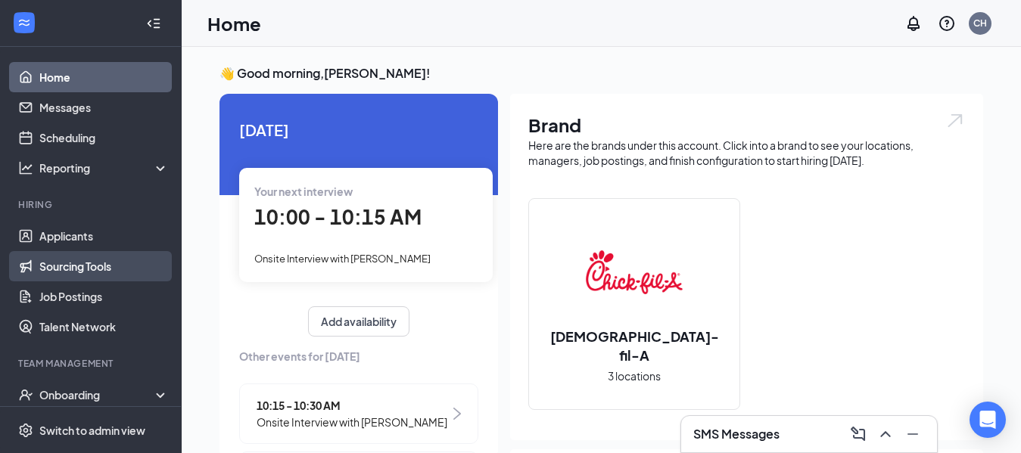
scroll to position [82, 0]
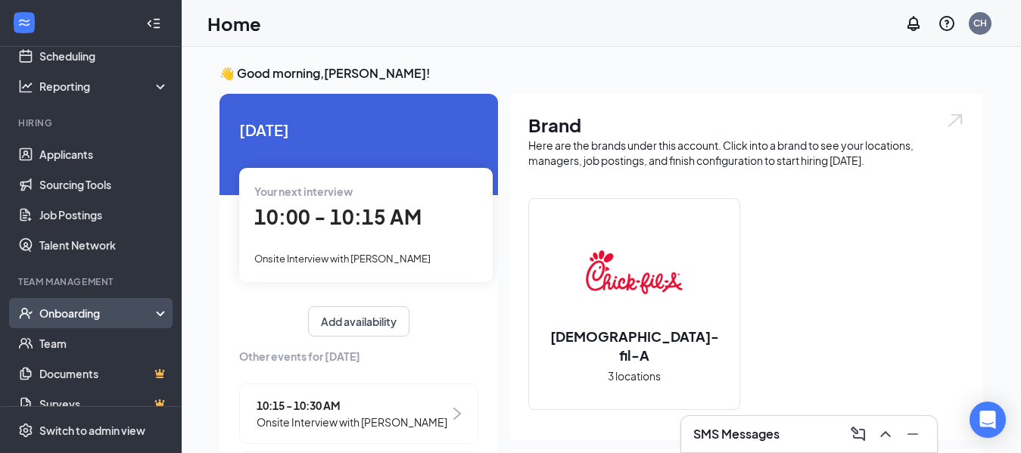
click at [89, 310] on div "Onboarding" at bounding box center [97, 313] width 117 height 15
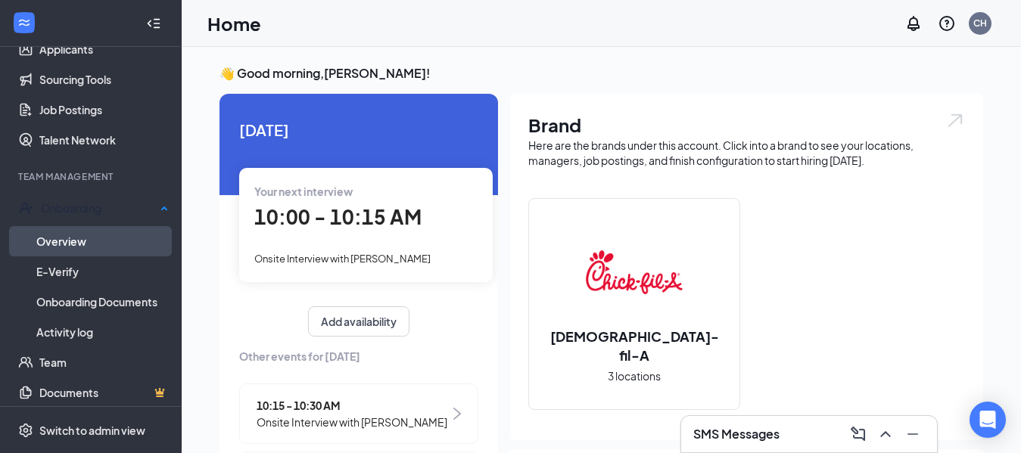
scroll to position [200, 0]
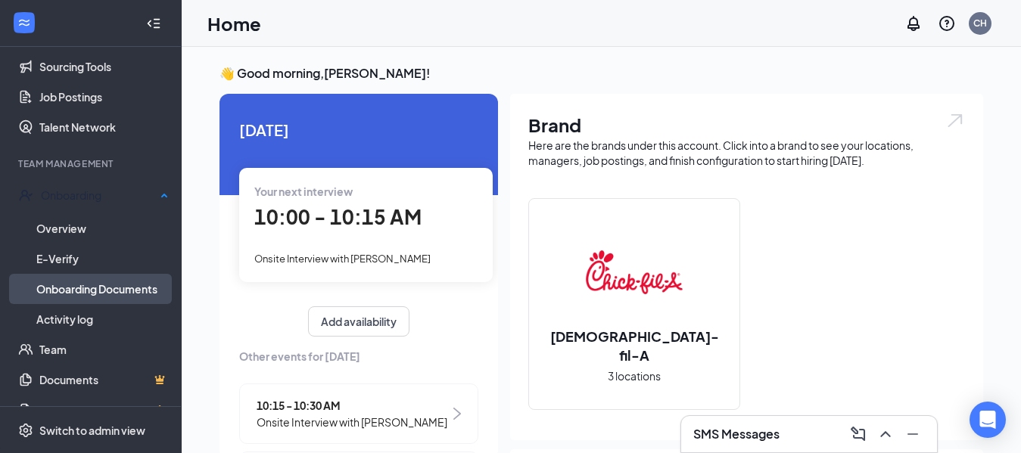
click at [114, 291] on link "Onboarding Documents" at bounding box center [102, 289] width 132 height 30
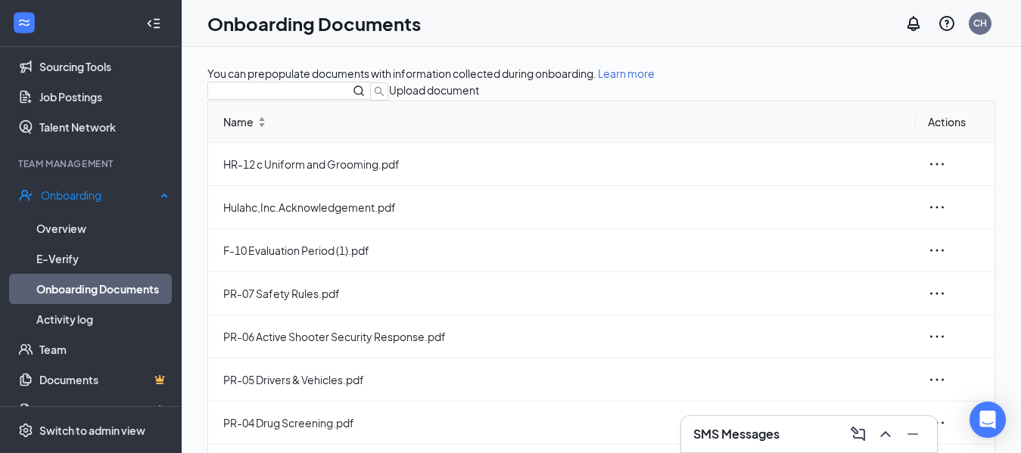
click at [124, 284] on link "Onboarding Documents" at bounding box center [102, 289] width 132 height 30
click at [92, 385] on link "Documents" at bounding box center [103, 380] width 129 height 30
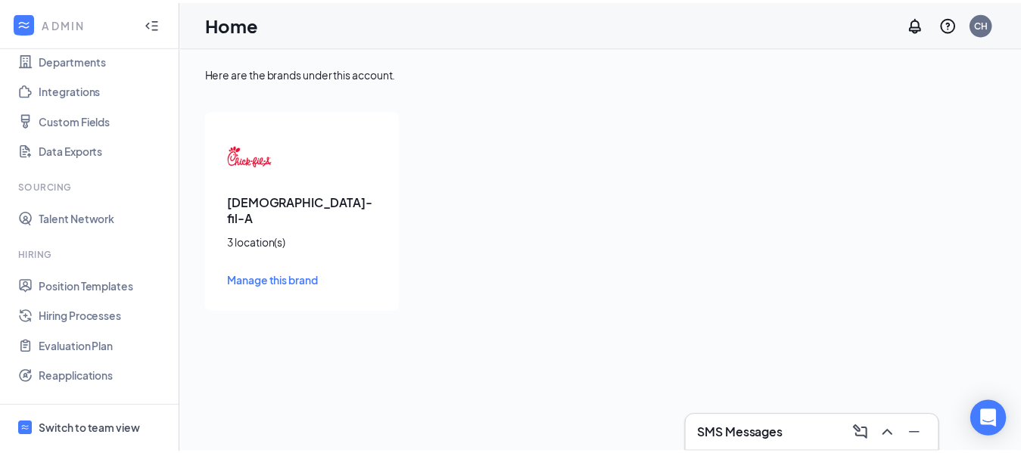
scroll to position [150, 0]
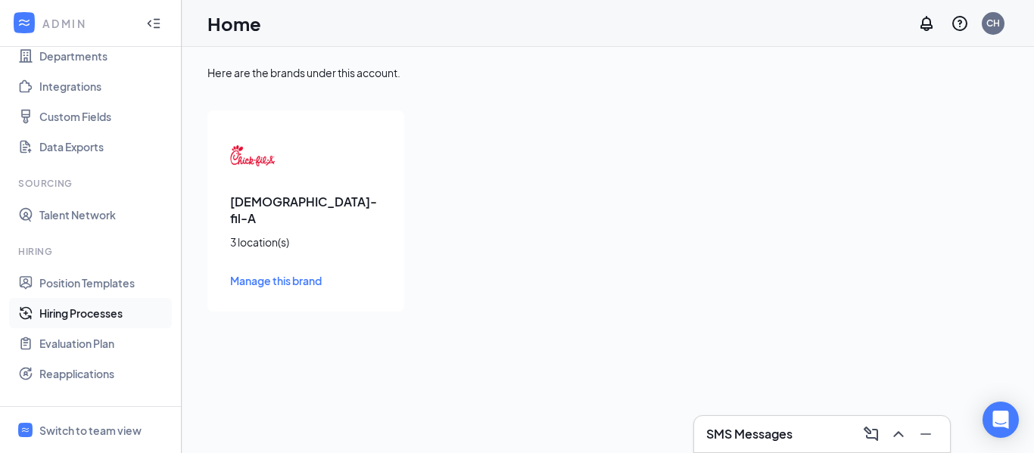
click at [89, 312] on link "Hiring Processes" at bounding box center [103, 313] width 129 height 30
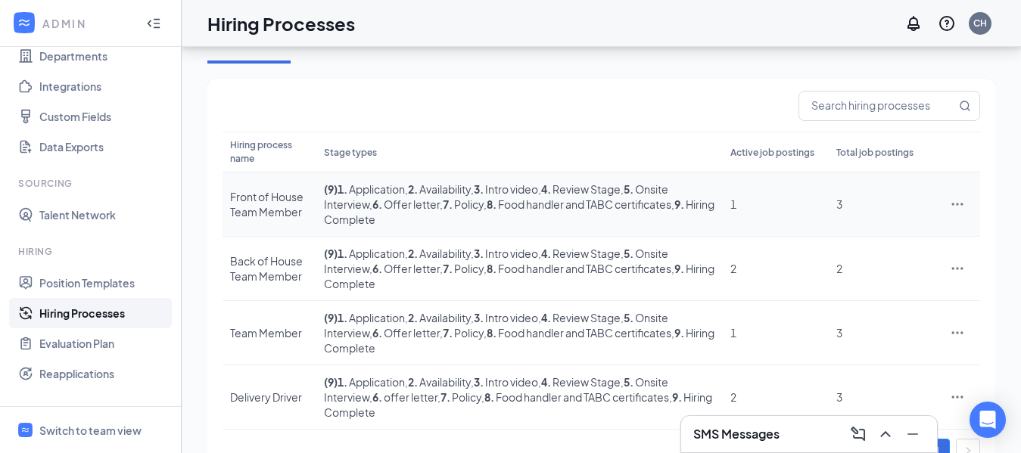
scroll to position [79, 0]
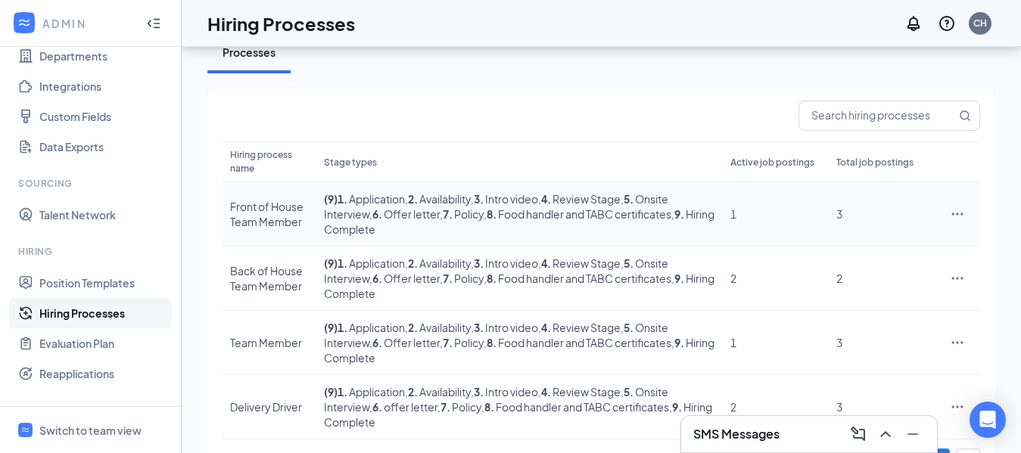
click at [958, 214] on icon "Ellipses" at bounding box center [957, 214] width 11 height 2
click at [896, 318] on span "View job postings" at bounding box center [866, 315] width 86 height 14
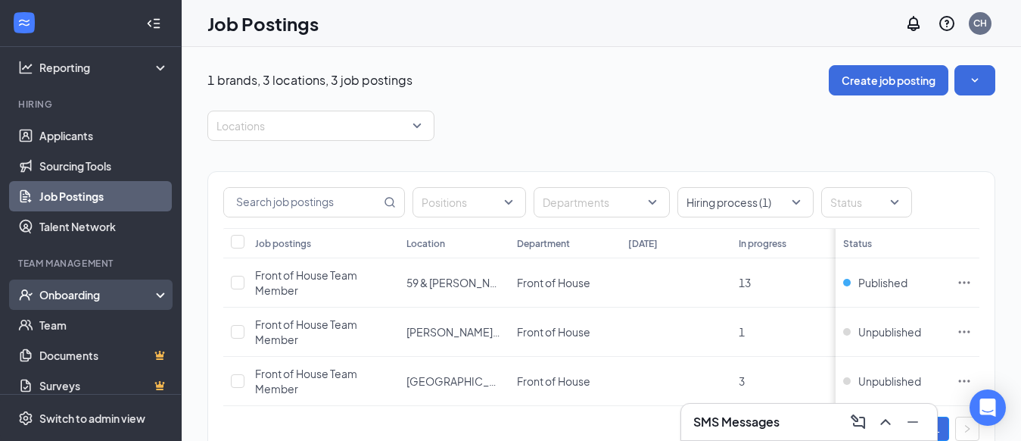
click at [107, 292] on div "Onboarding" at bounding box center [97, 294] width 117 height 15
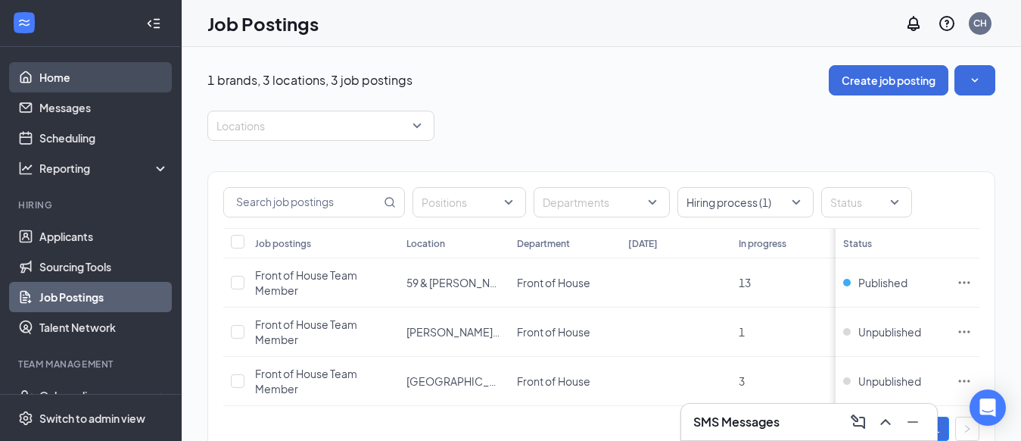
click at [91, 77] on link "Home" at bounding box center [103, 77] width 129 height 30
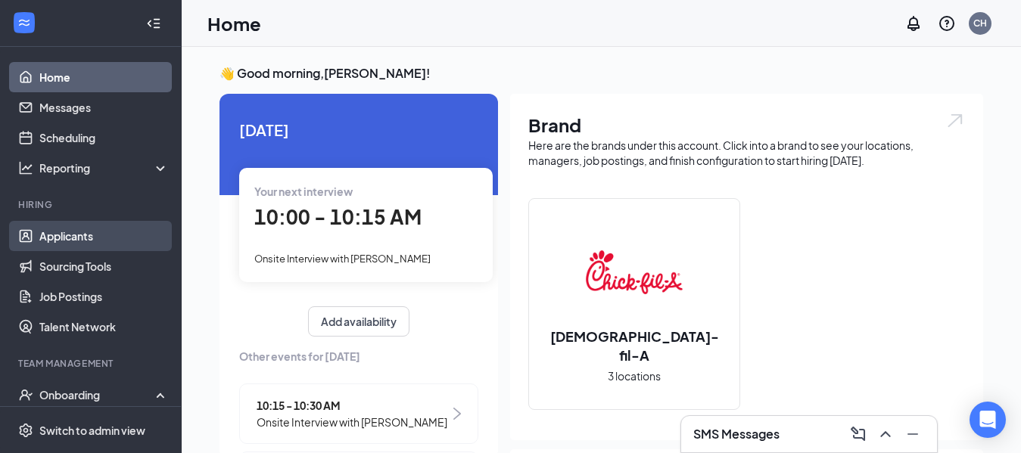
click at [103, 232] on link "Applicants" at bounding box center [103, 236] width 129 height 30
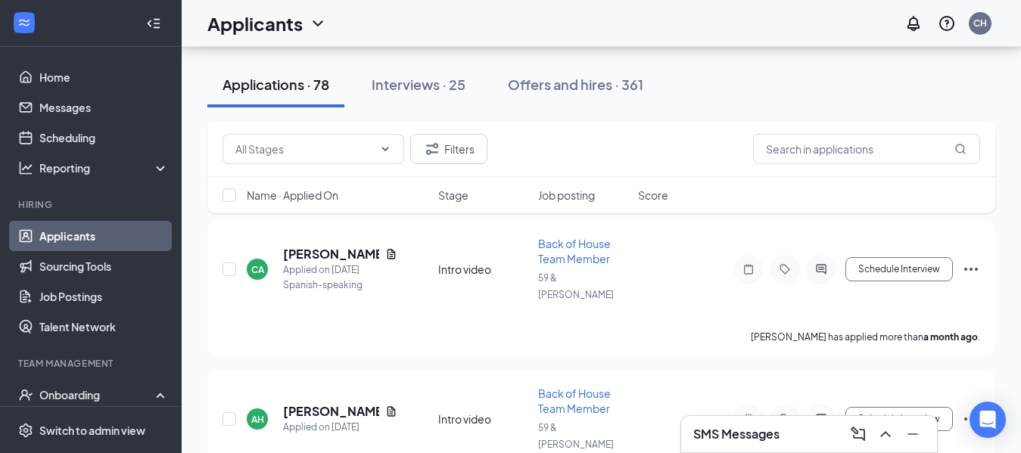
scroll to position [10161, 0]
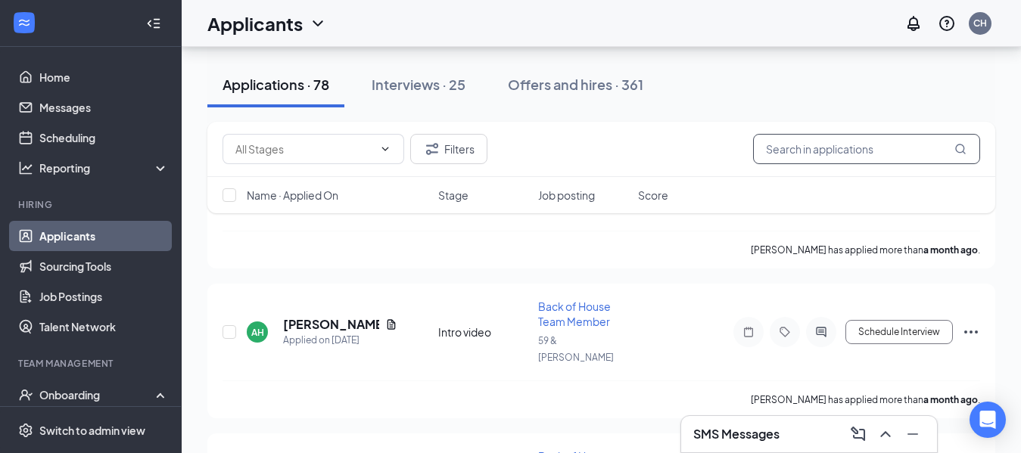
click at [774, 148] on input "text" at bounding box center [866, 149] width 227 height 30
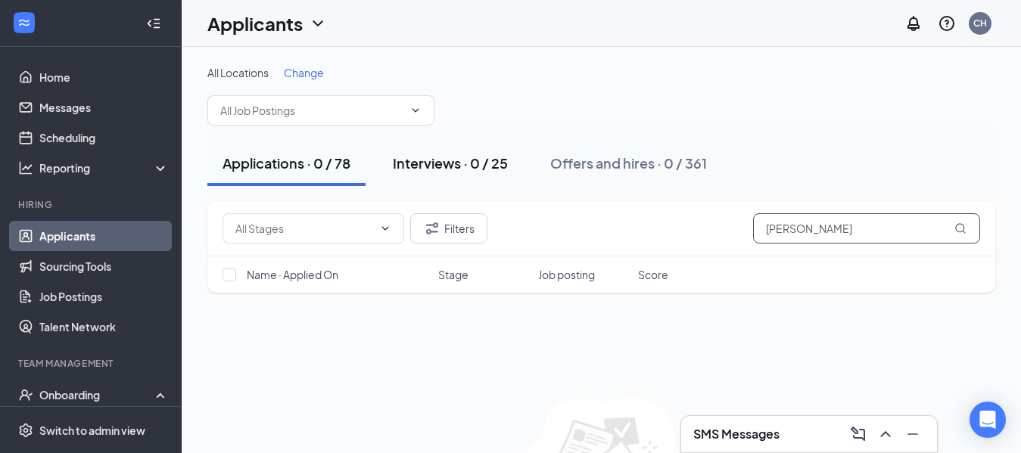
type input "[PERSON_NAME]"
click at [433, 169] on div "Interviews · 0 / 25" at bounding box center [450, 163] width 115 height 19
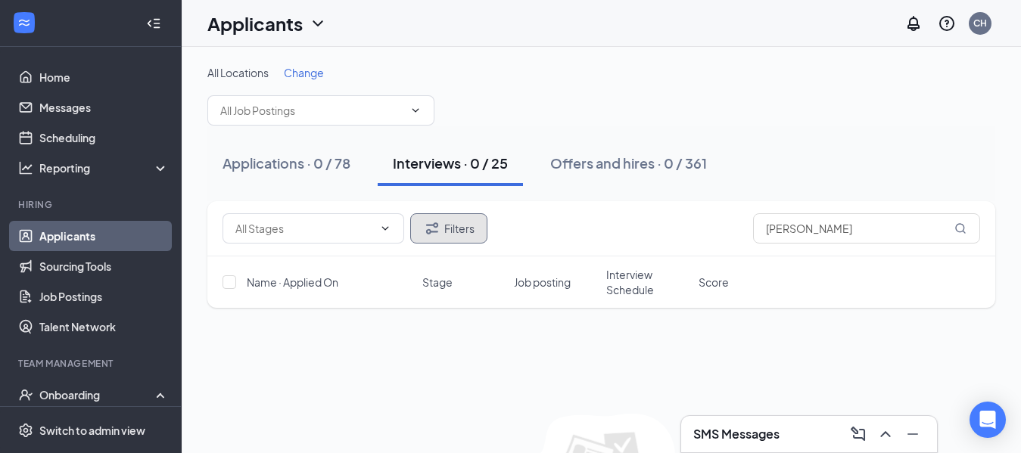
click at [460, 232] on button "Filters" at bounding box center [448, 228] width 77 height 30
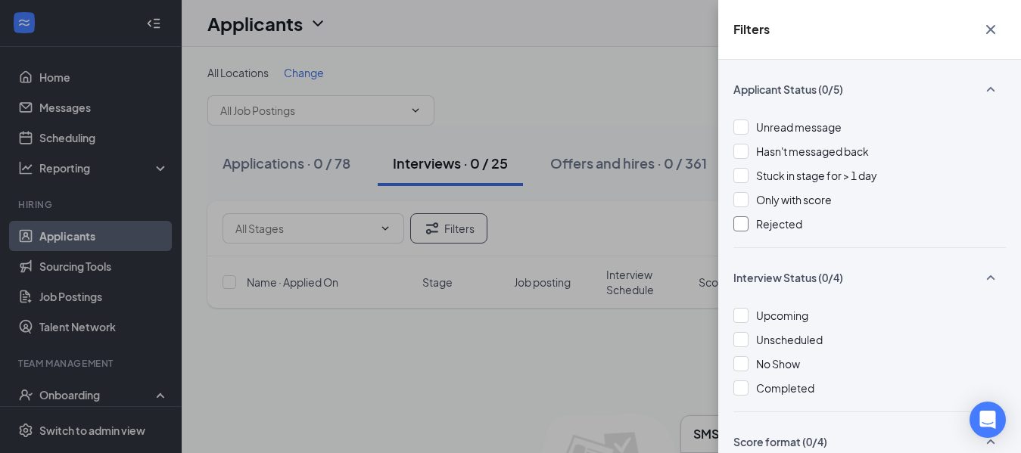
click at [740, 224] on div at bounding box center [741, 224] width 15 height 15
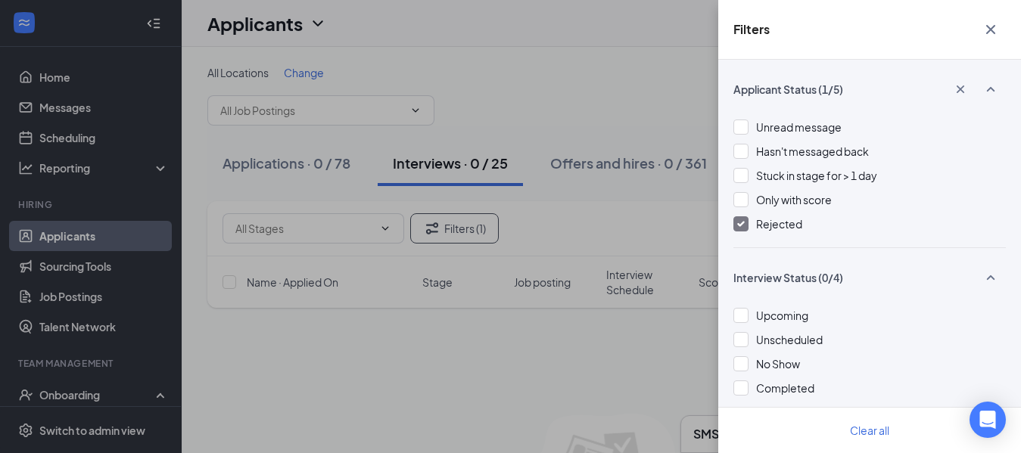
click at [993, 27] on icon "Cross" at bounding box center [990, 29] width 9 height 9
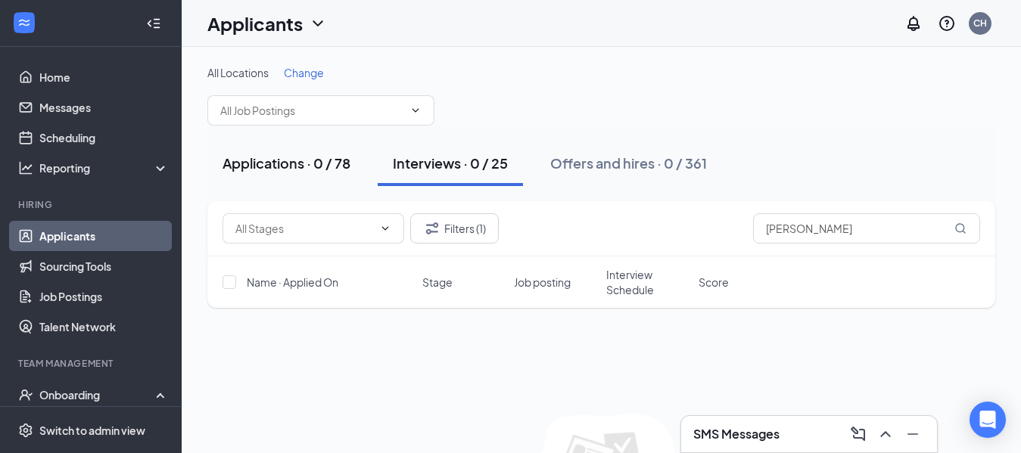
click at [323, 175] on button "Applications · 0 / 78" at bounding box center [286, 163] width 158 height 45
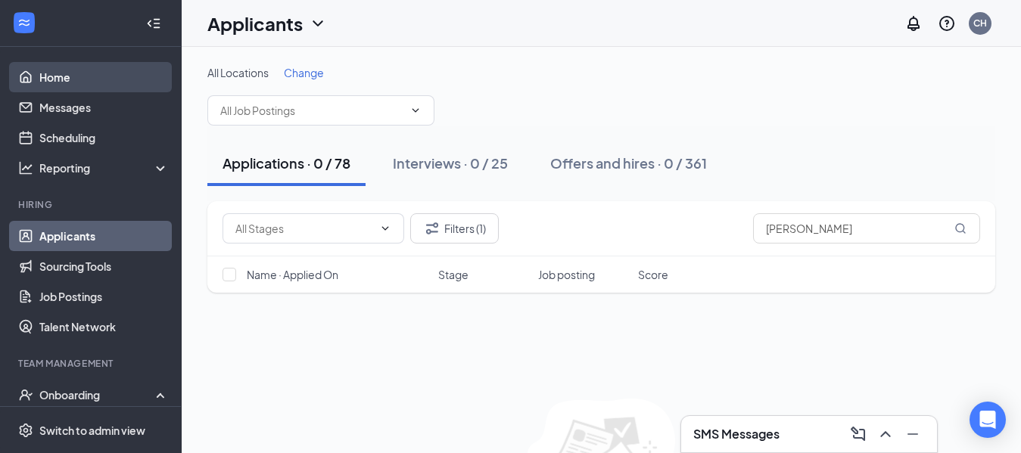
click at [86, 78] on link "Home" at bounding box center [103, 77] width 129 height 30
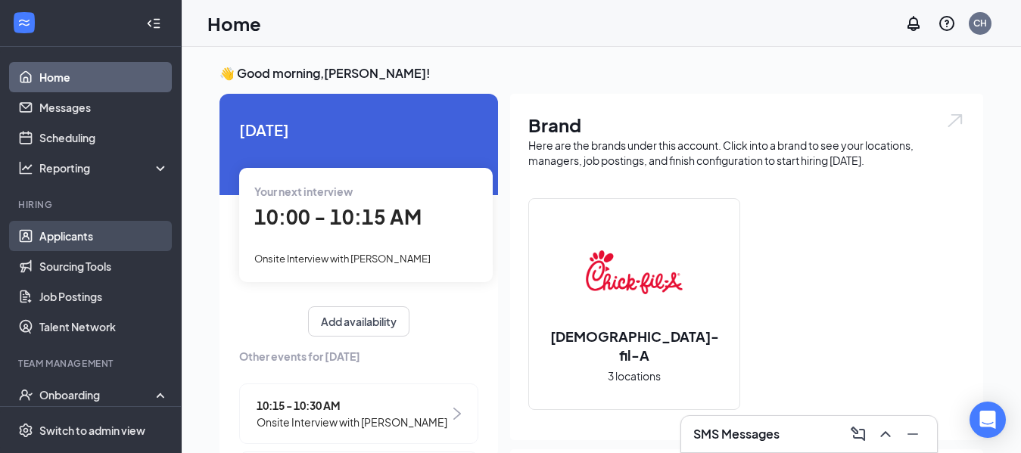
click at [100, 241] on link "Applicants" at bounding box center [103, 236] width 129 height 30
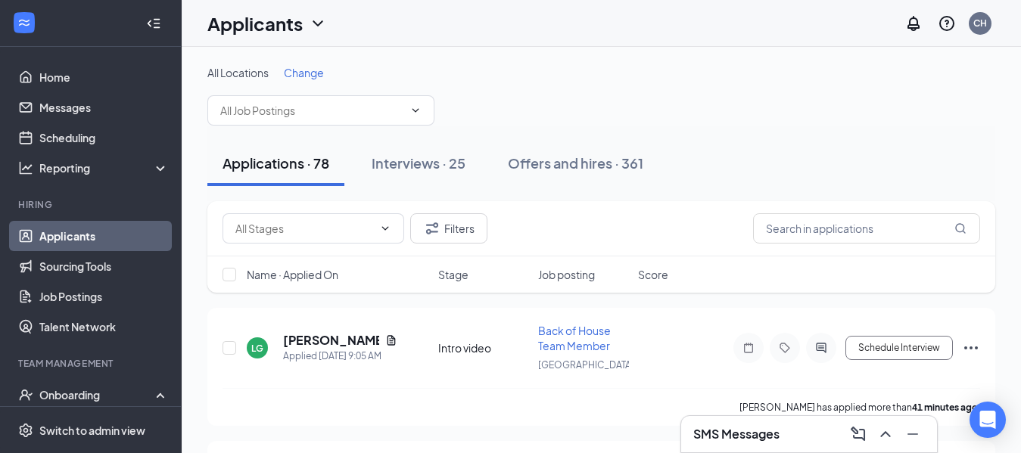
click at [316, 73] on span "Change" at bounding box center [304, 73] width 40 height 14
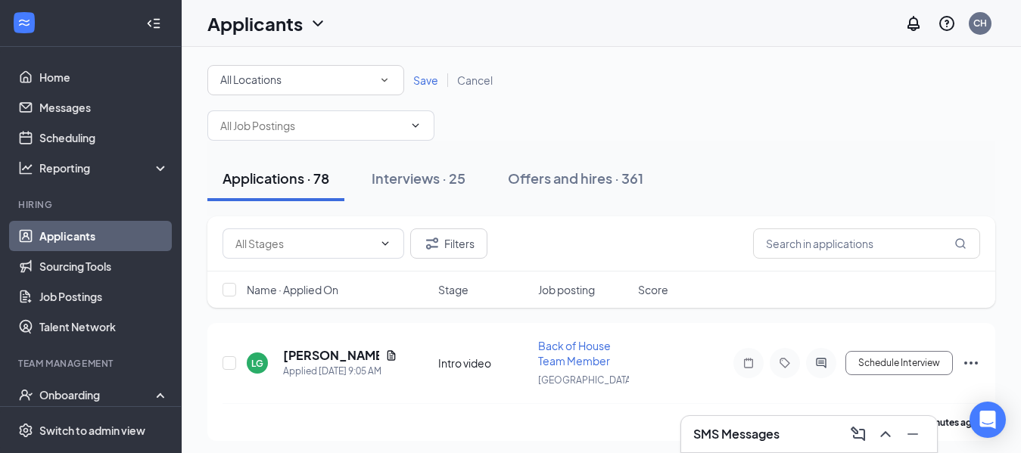
click at [432, 79] on span "Save" at bounding box center [425, 80] width 25 height 14
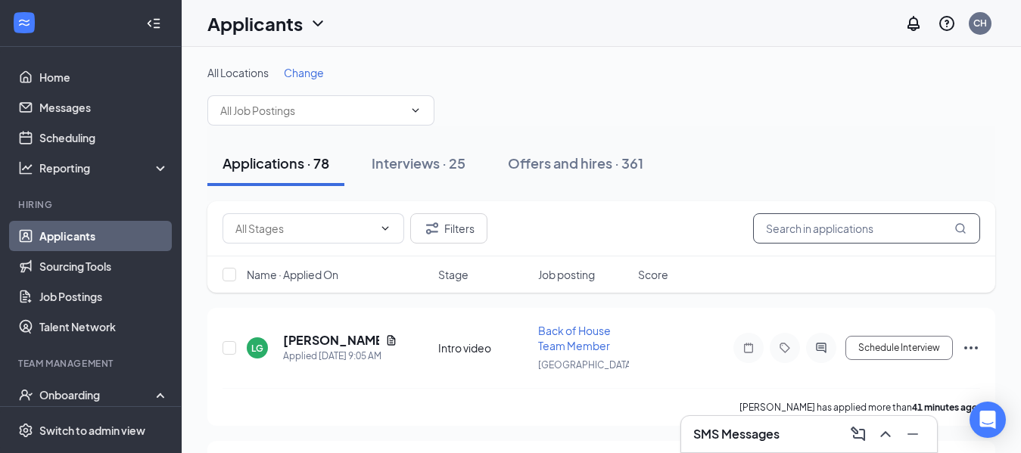
click at [787, 230] on input "text" at bounding box center [866, 228] width 227 height 30
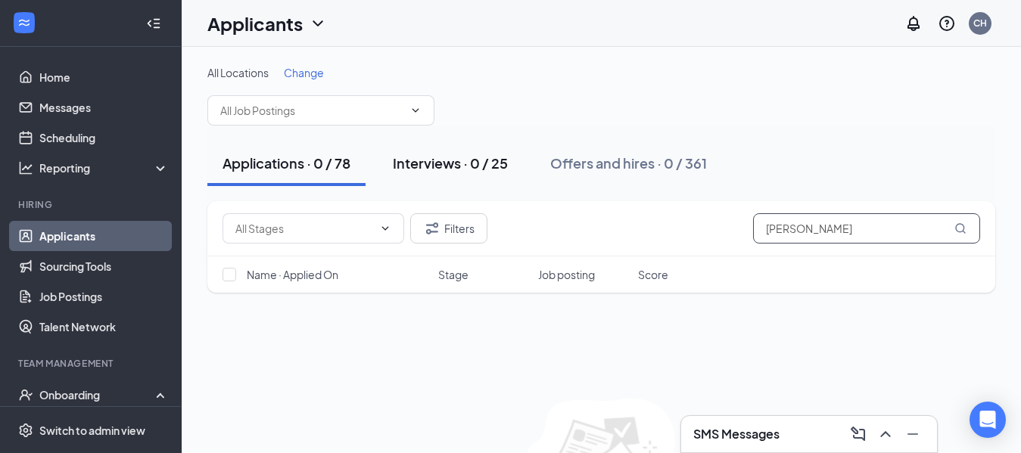
type input "[PERSON_NAME]"
click at [445, 179] on button "Interviews · 0 / 25" at bounding box center [450, 163] width 145 height 45
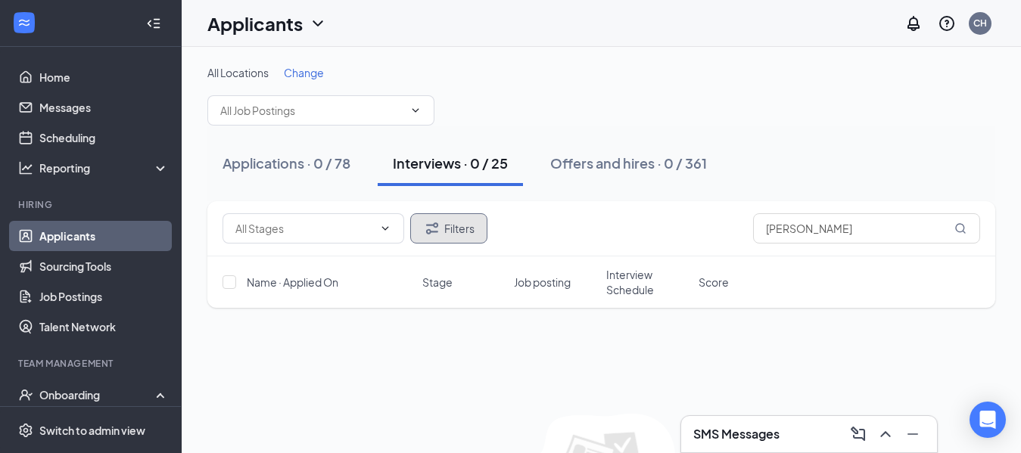
click at [470, 232] on button "Filters" at bounding box center [448, 228] width 77 height 30
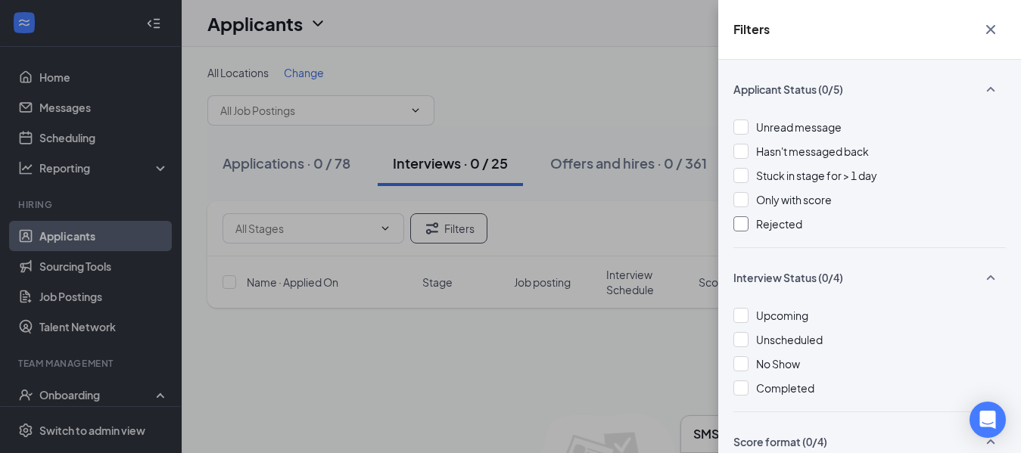
click at [743, 226] on div at bounding box center [741, 224] width 15 height 15
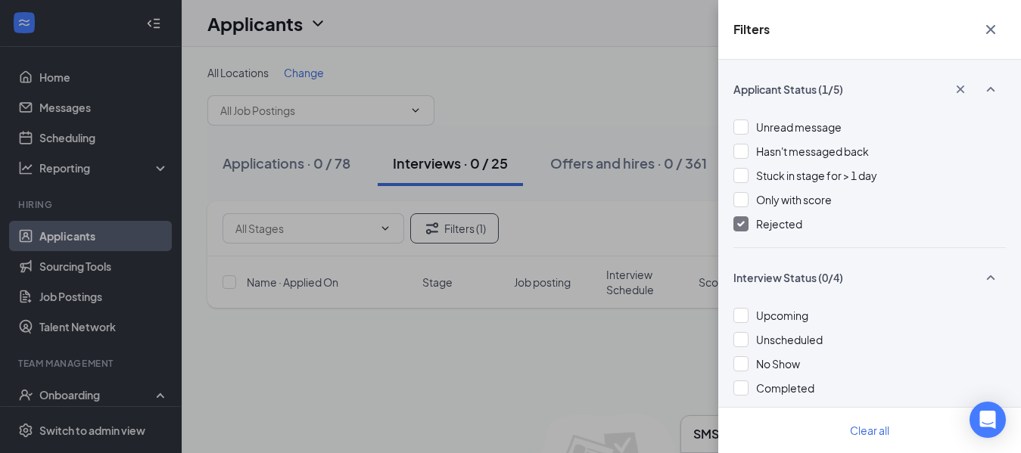
click at [989, 26] on icon "Cross" at bounding box center [991, 29] width 18 height 18
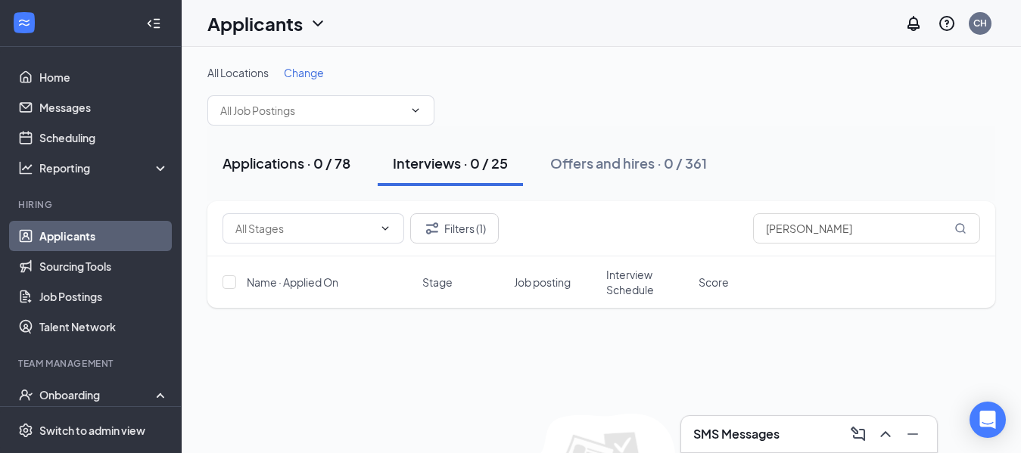
click at [266, 163] on div "Applications · 0 / 78" at bounding box center [287, 163] width 128 height 19
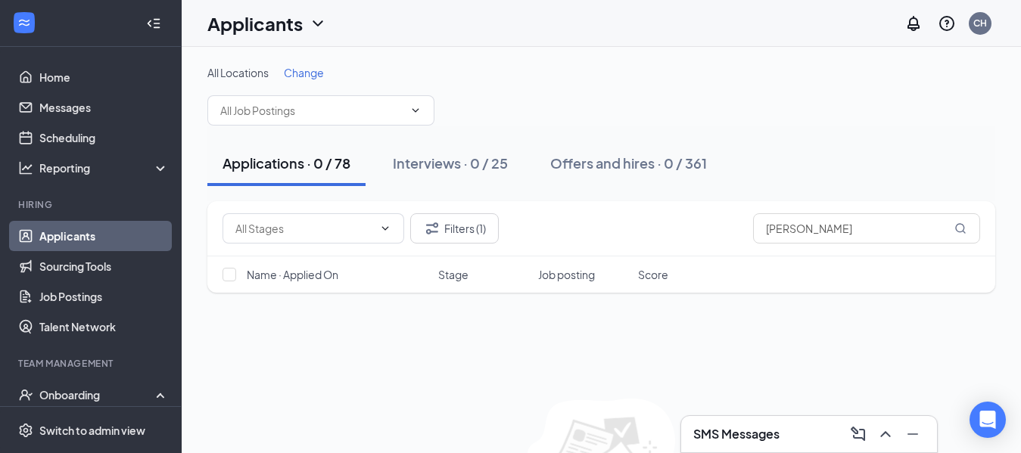
click at [98, 232] on link "Applicants" at bounding box center [103, 236] width 129 height 30
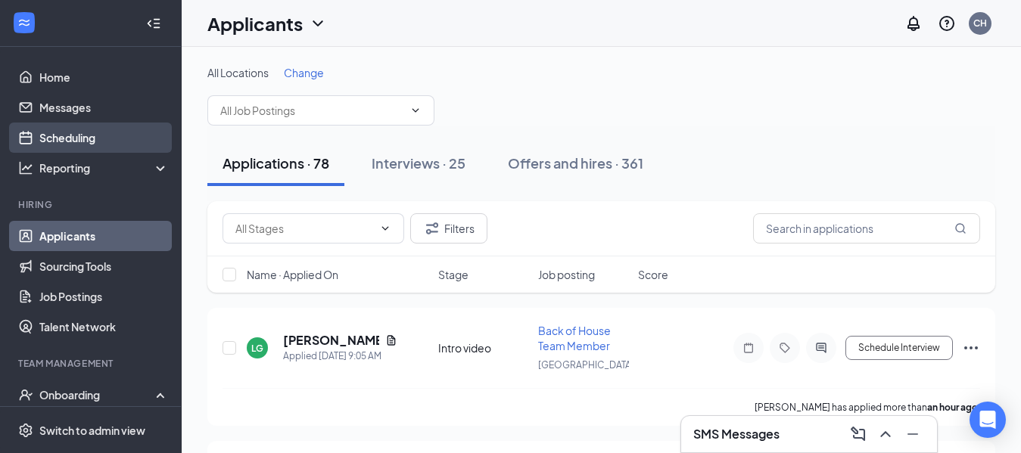
click at [63, 136] on link "Scheduling" at bounding box center [103, 138] width 129 height 30
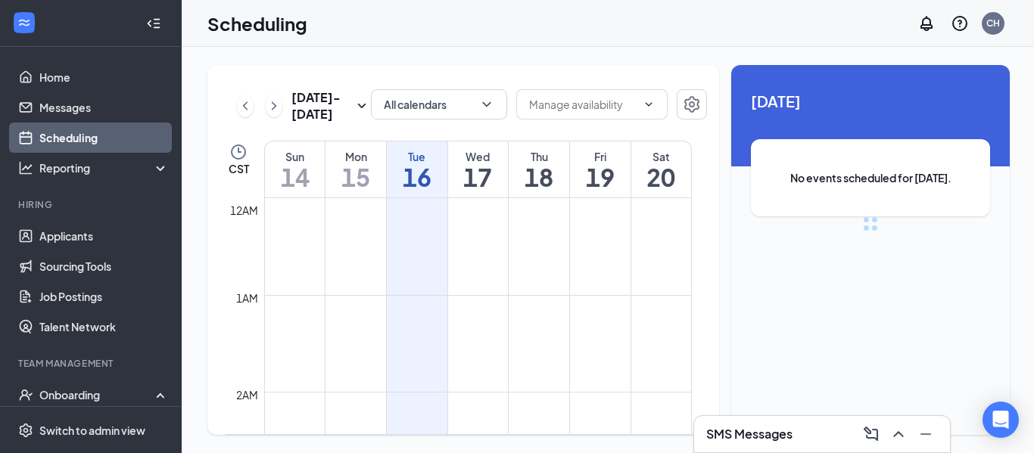
scroll to position [744, 0]
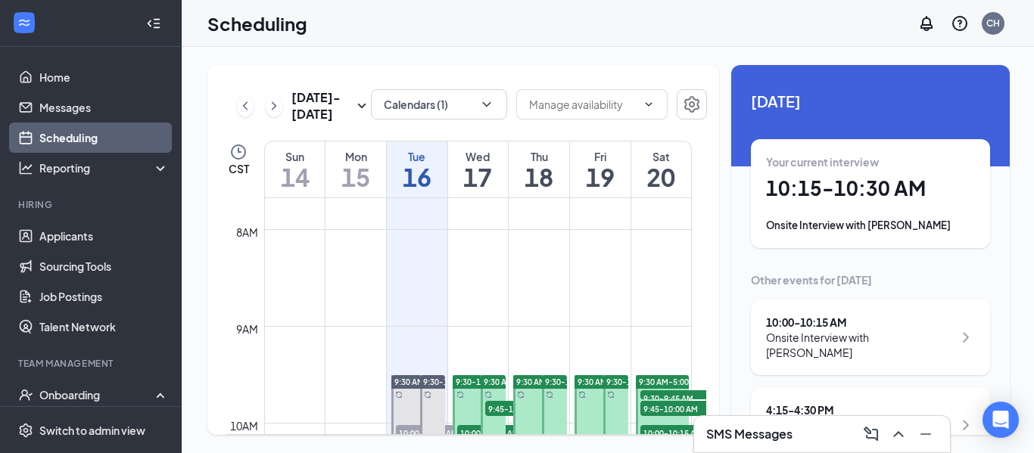
click at [910, 228] on div "Onsite Interview with [PERSON_NAME]" at bounding box center [870, 225] width 209 height 15
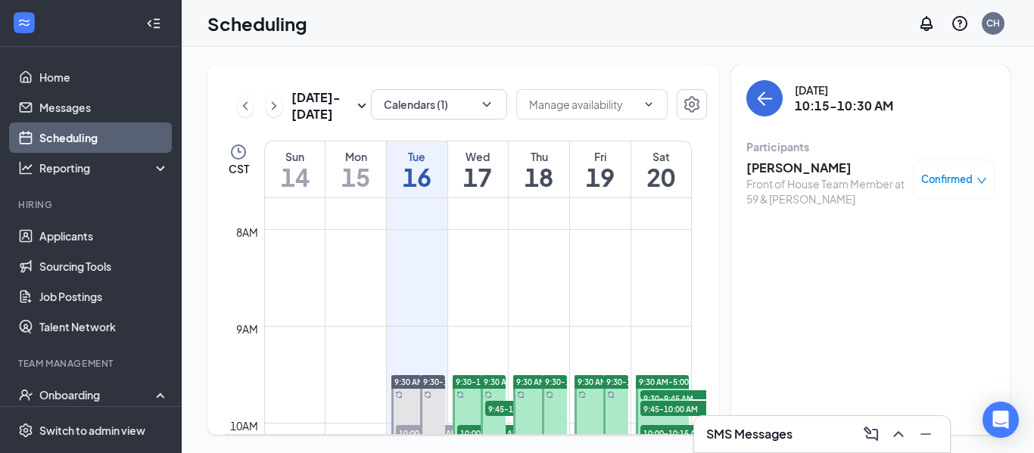
click at [799, 169] on h3 "[PERSON_NAME]" at bounding box center [825, 168] width 159 height 17
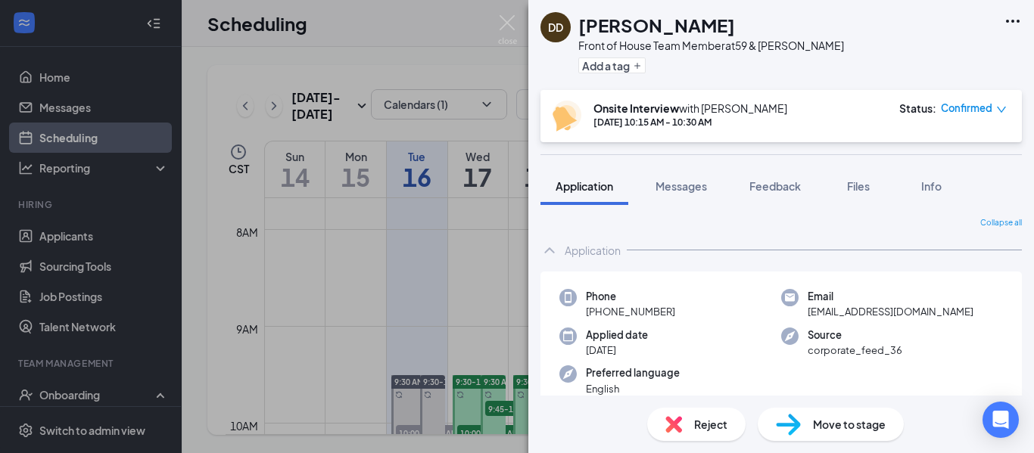
click at [968, 299] on div "Email [EMAIL_ADDRESS][DOMAIN_NAME]" at bounding box center [892, 304] width 222 height 31
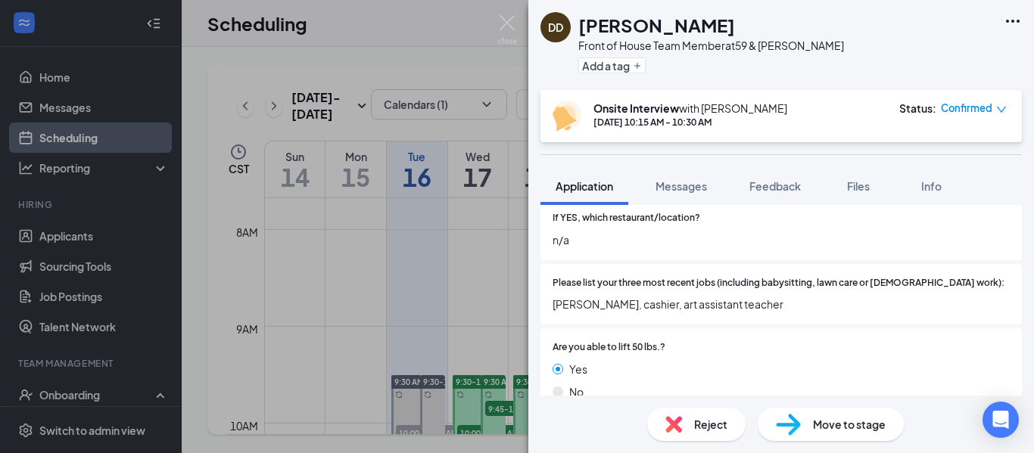
scroll to position [429, 0]
click at [1007, 330] on div "Are you able to lift 50 lbs.? Yes No" at bounding box center [781, 375] width 481 height 90
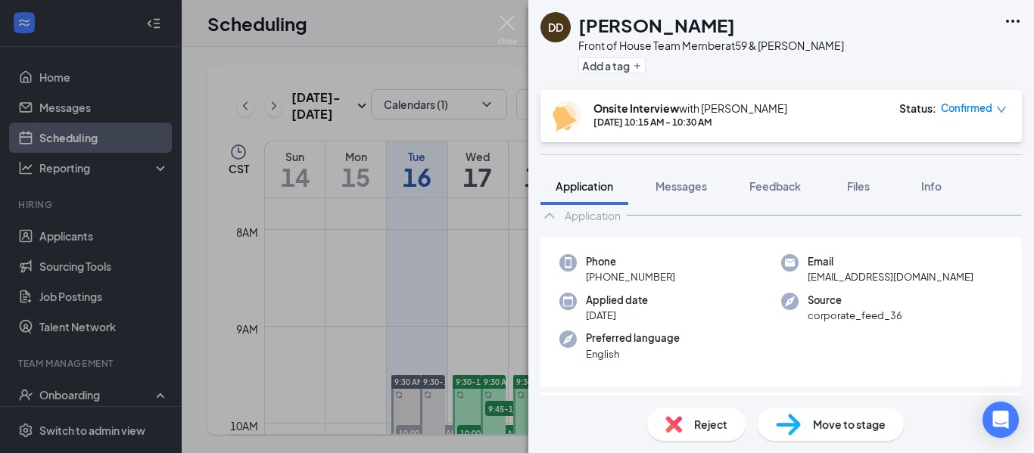
scroll to position [0, 0]
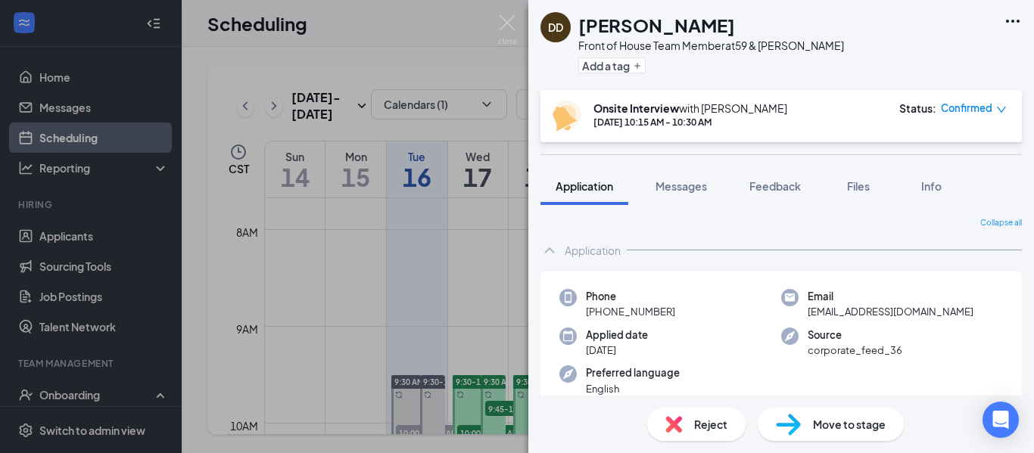
click at [852, 322] on div "Phone [PHONE_NUMBER] Email [EMAIL_ADDRESS][DOMAIN_NAME] Applied date [DATE] Sou…" at bounding box center [781, 347] width 481 height 151
click at [510, 21] on img at bounding box center [507, 30] width 19 height 30
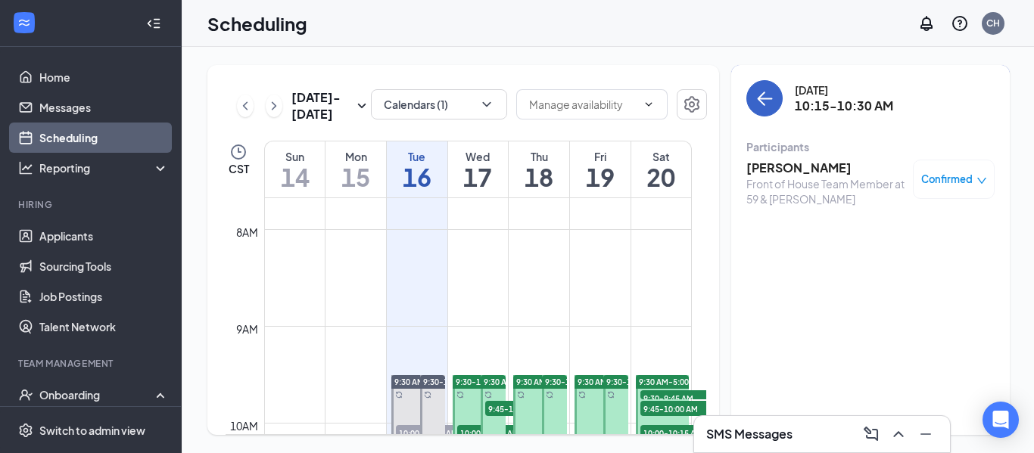
click at [762, 99] on icon "ArrowLeft" at bounding box center [766, 99] width 14 height 2
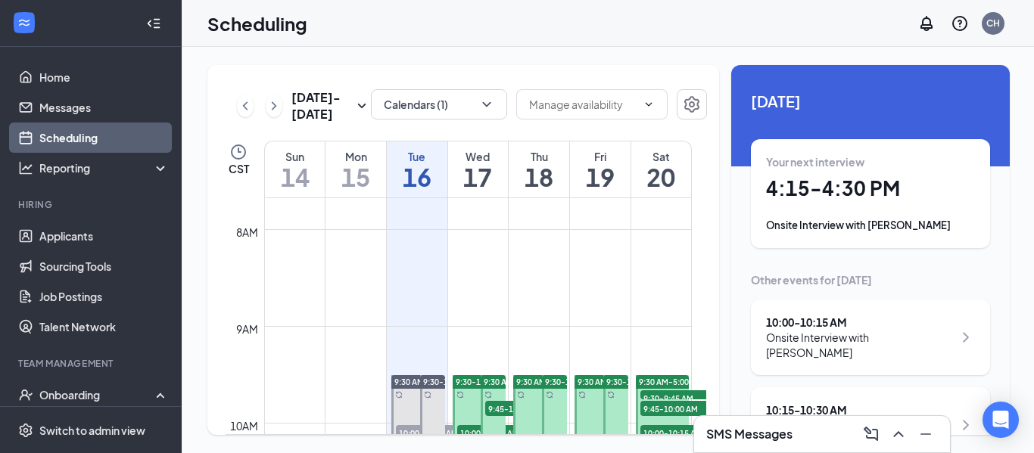
scroll to position [37, 0]
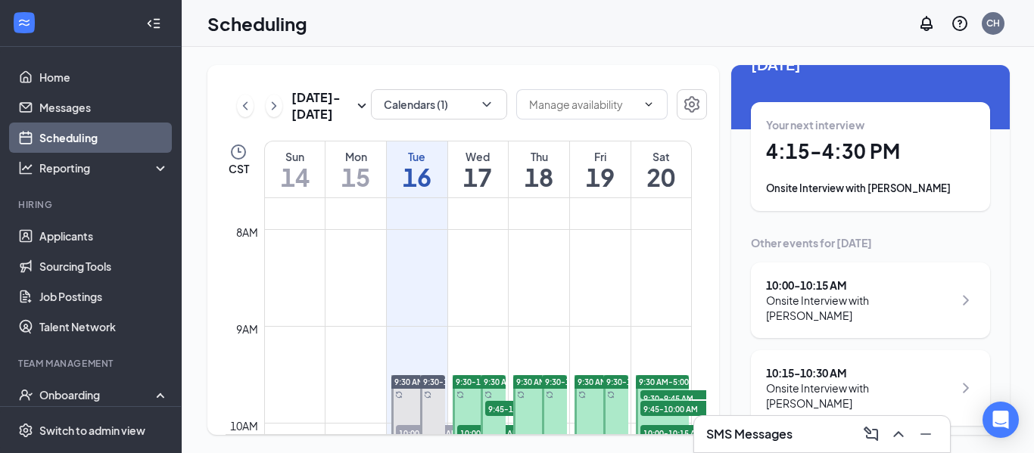
click at [903, 304] on div "Onsite Interview with [PERSON_NAME]" at bounding box center [859, 308] width 187 height 30
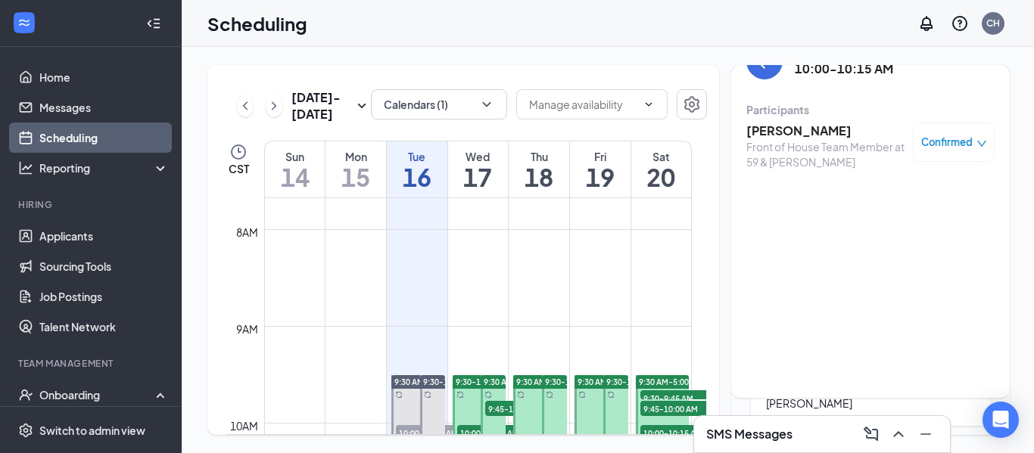
click at [831, 132] on h3 "[PERSON_NAME]" at bounding box center [825, 131] width 159 height 17
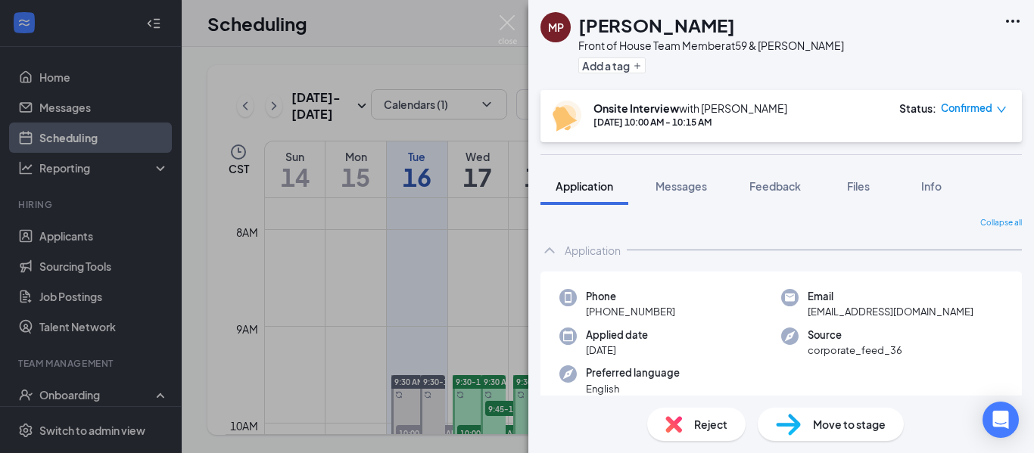
click at [729, 424] on div "Reject" at bounding box center [696, 424] width 98 height 33
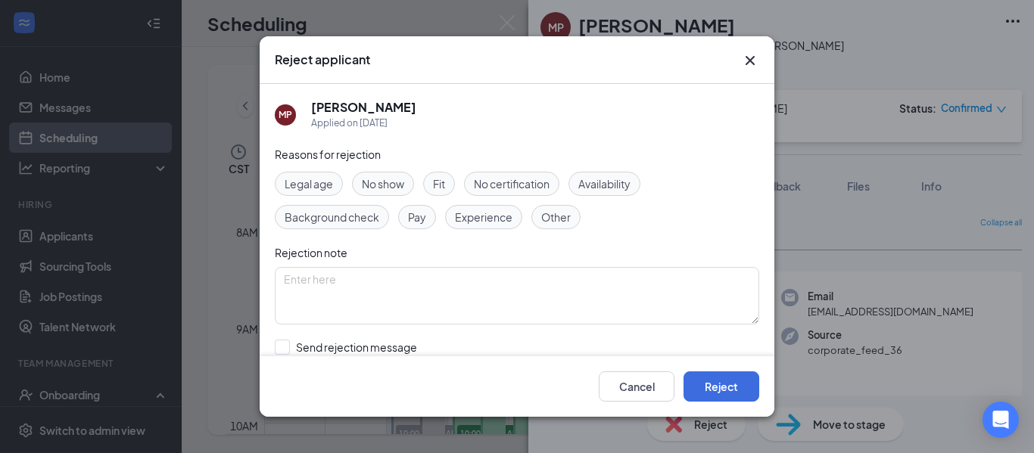
click at [386, 188] on span "No show" at bounding box center [383, 184] width 42 height 17
click at [728, 388] on button "Reject" at bounding box center [722, 387] width 76 height 30
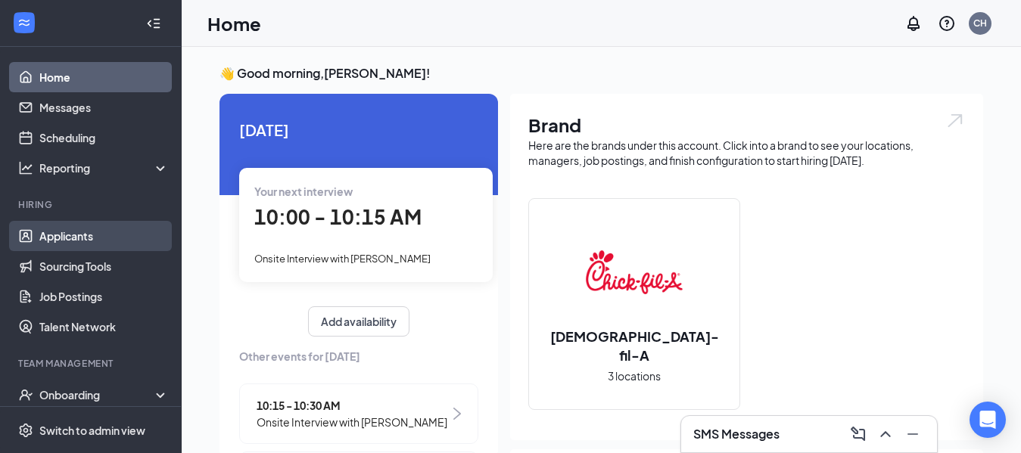
click at [91, 229] on link "Applicants" at bounding box center [103, 236] width 129 height 30
